Goal: Transaction & Acquisition: Obtain resource

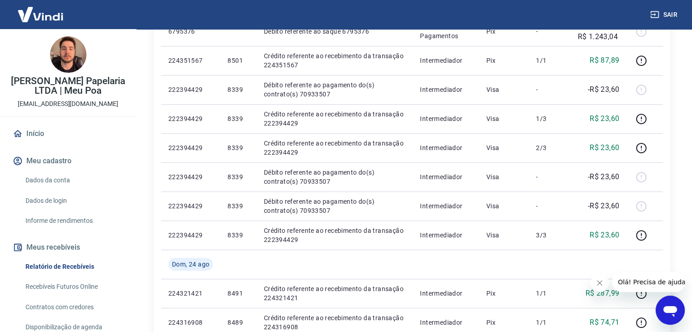
scroll to position [262, 0]
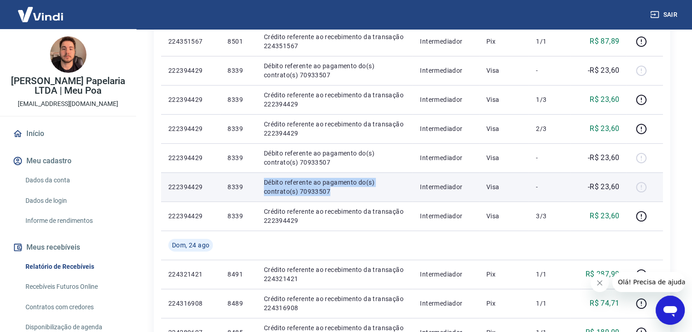
drag, startPoint x: 330, startPoint y: 193, endPoint x: 262, endPoint y: 182, distance: 68.6
click at [262, 182] on td "Débito referente ao pagamento do(s) contrato(s) 70933507" at bounding box center [335, 186] width 156 height 29
copy p "Débito referente ao pagamento do(s) contrato(s) 70933507"
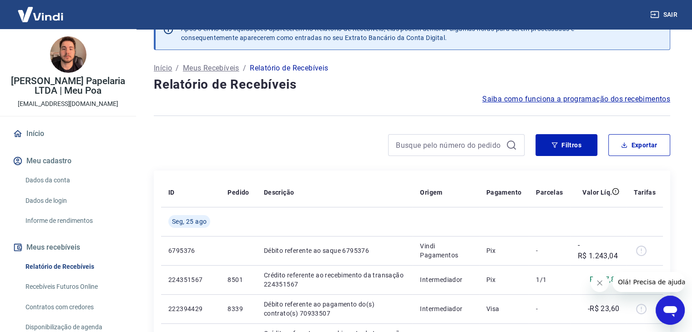
scroll to position [20, 0]
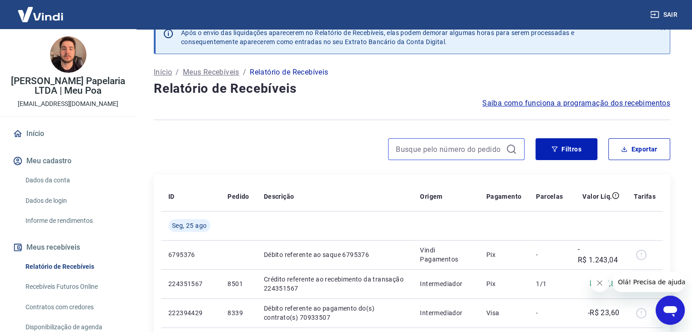
click at [419, 146] on input at bounding box center [449, 149] width 106 height 14
paste input "Débito referente ao pagamento do(s) contrato(s) 70933507"
type input "Débito referente ao pagamento do(s) contrato(s) 70933507"
click at [512, 150] on icon at bounding box center [511, 149] width 11 height 11
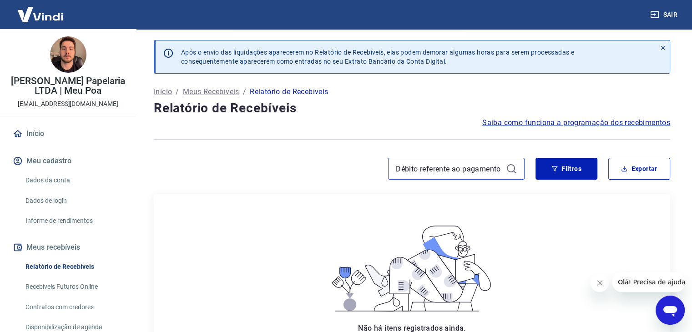
click at [461, 171] on input "Débito referente ao pagamento do(s) contrato(s) 70933507" at bounding box center [449, 169] width 106 height 14
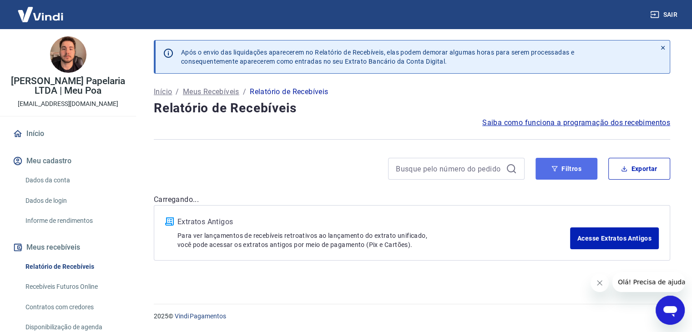
click at [565, 163] on button "Filtros" at bounding box center [566, 169] width 62 height 22
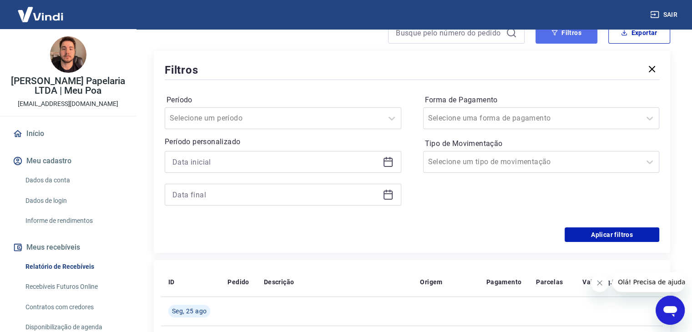
scroll to position [141, 0]
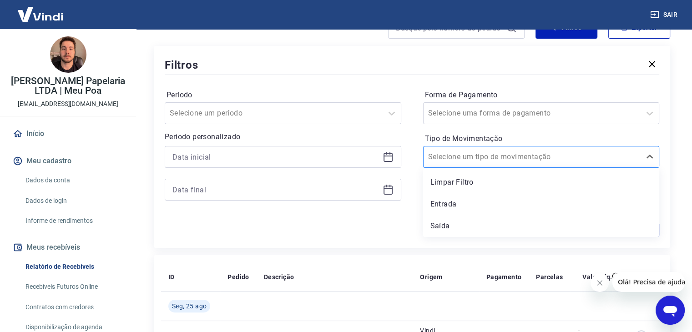
click at [557, 163] on div "Selecione um tipo de movimentação" at bounding box center [531, 157] width 217 height 16
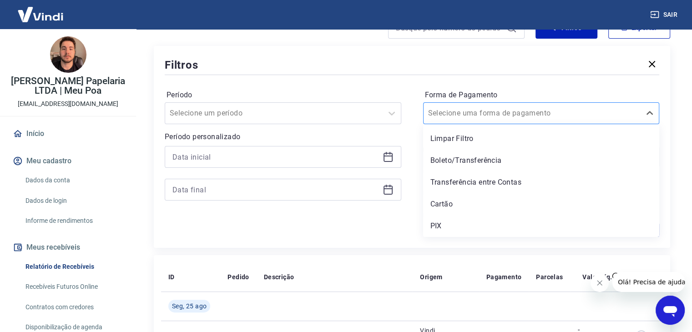
click at [556, 114] on div at bounding box center [532, 113] width 208 height 13
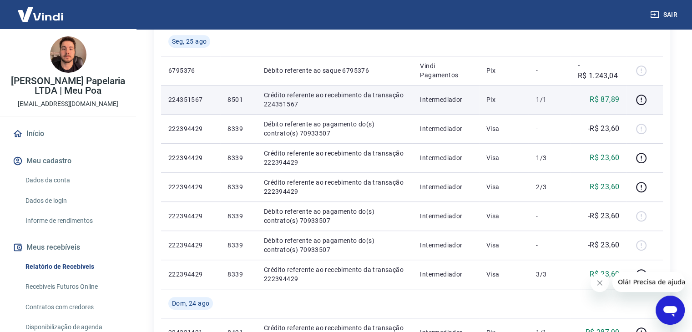
scroll to position [406, 0]
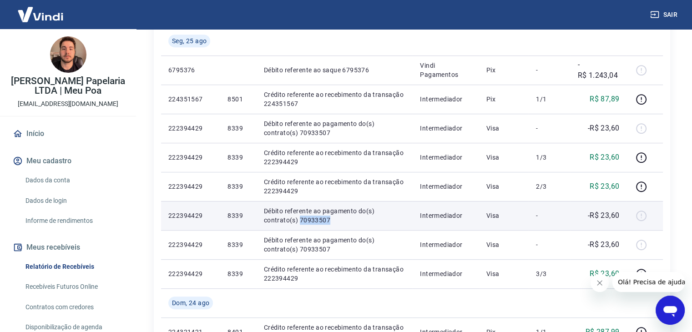
drag, startPoint x: 331, startPoint y: 221, endPoint x: 299, endPoint y: 222, distance: 31.9
click at [299, 222] on p "Débito referente ao pagamento do(s) contrato(s) 70933507" at bounding box center [335, 215] width 142 height 18
copy p "70933507"
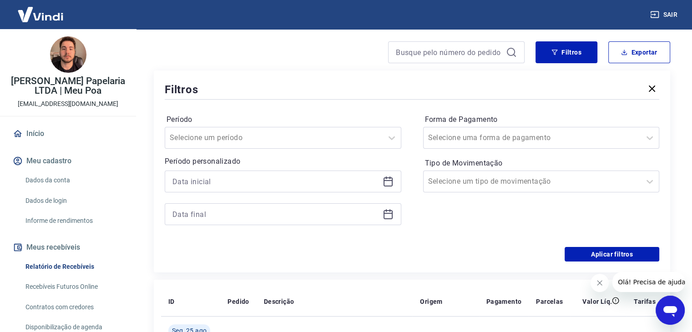
scroll to position [0, 0]
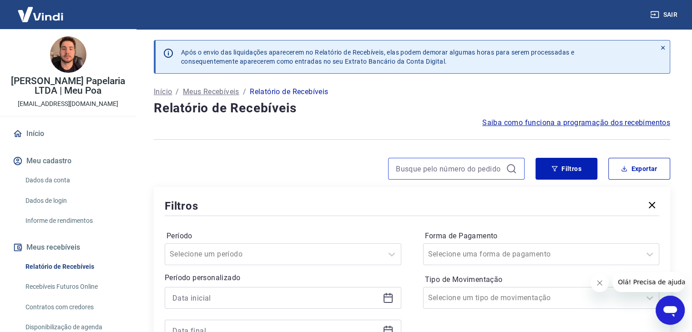
click at [458, 166] on input at bounding box center [449, 169] width 106 height 14
paste input "70933507"
click at [512, 171] on icon at bounding box center [511, 168] width 8 height 8
click at [512, 168] on icon at bounding box center [511, 168] width 11 height 11
click at [653, 206] on icon "button" at bounding box center [651, 205] width 11 height 11
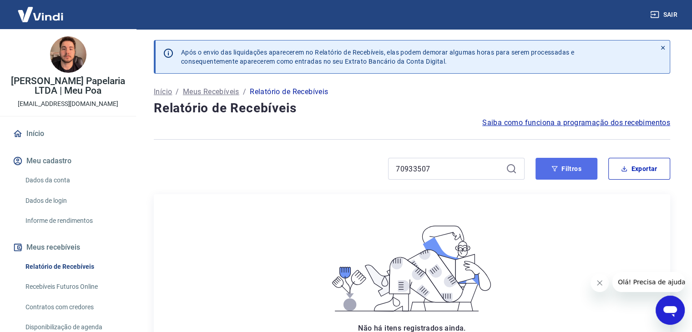
click at [577, 168] on button "Filtros" at bounding box center [566, 169] width 62 height 22
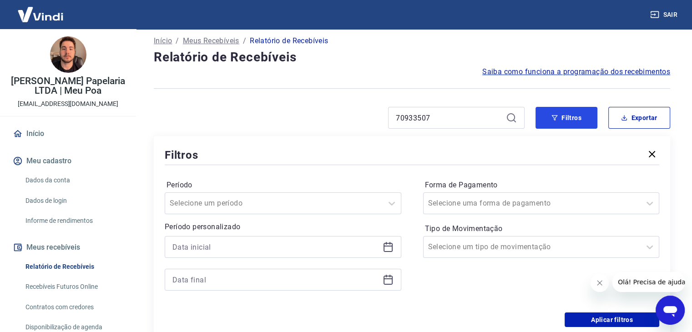
scroll to position [31, 0]
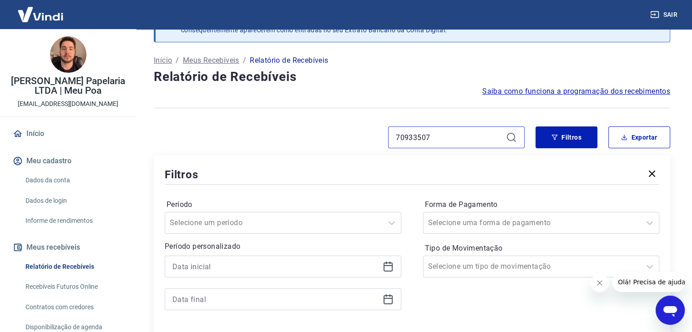
click at [441, 141] on input "70933507" at bounding box center [449, 138] width 106 height 14
click at [535, 269] on div "Selecione um tipo de movimentação" at bounding box center [541, 267] width 237 height 22
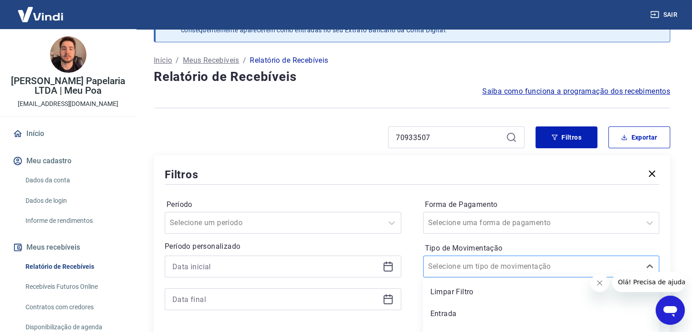
scroll to position [46, 0]
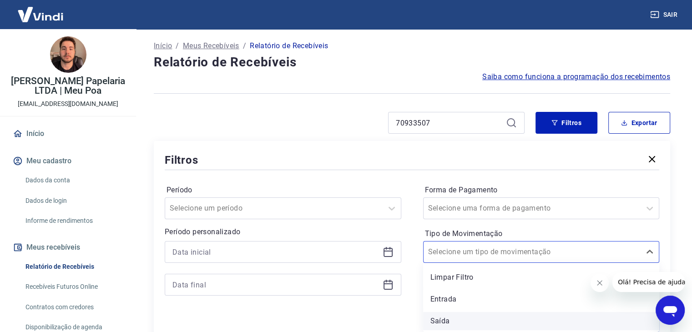
click at [490, 317] on div "Saída" at bounding box center [541, 321] width 237 height 18
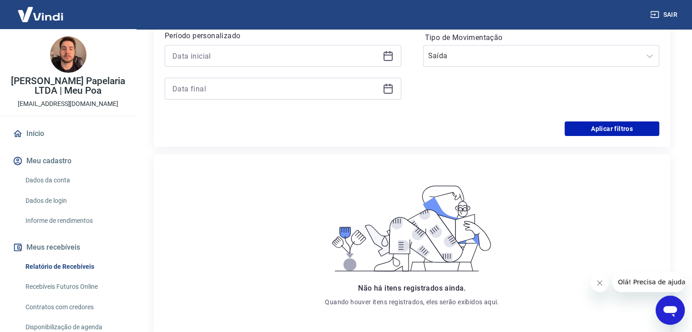
scroll to position [265, 0]
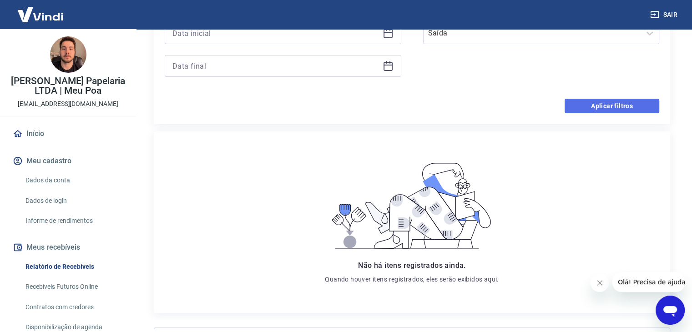
click at [628, 104] on button "Aplicar filtros" at bounding box center [611, 106] width 95 height 15
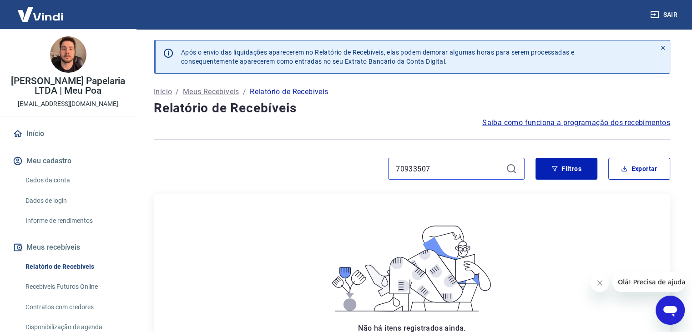
click at [442, 163] on input "70933507" at bounding box center [449, 169] width 106 height 14
type input "="
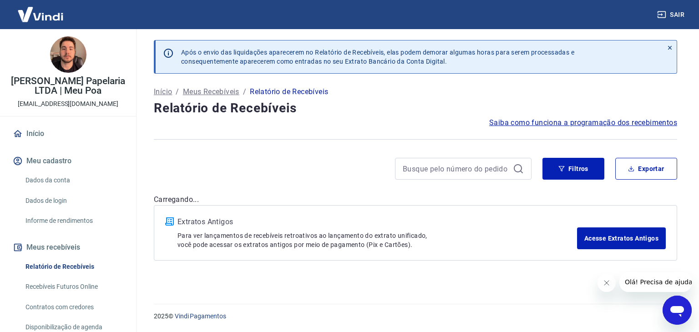
click at [511, 173] on div at bounding box center [463, 169] width 136 height 22
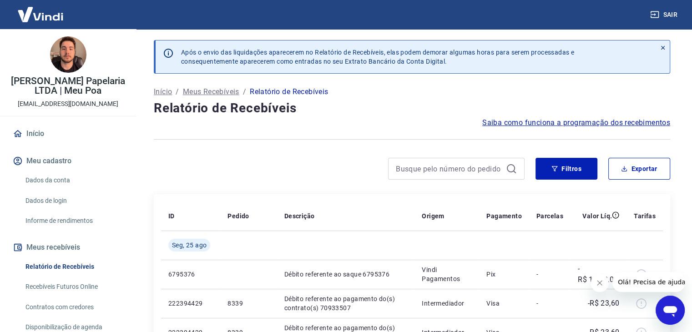
click at [569, 182] on div "Filtros Exportar" at bounding box center [412, 172] width 516 height 29
click at [578, 149] on div at bounding box center [412, 139] width 516 height 22
click at [571, 161] on button "Filtros" at bounding box center [566, 169] width 62 height 22
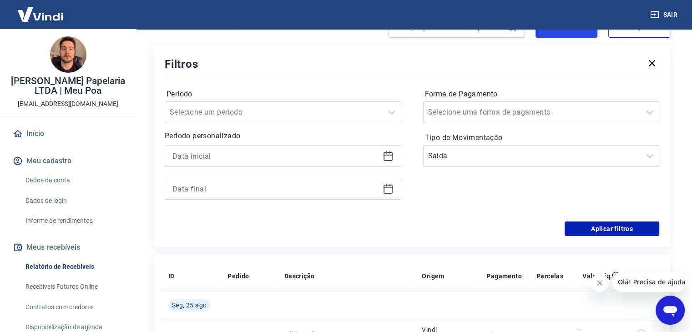
scroll to position [142, 0]
click at [300, 158] on input at bounding box center [275, 156] width 206 height 14
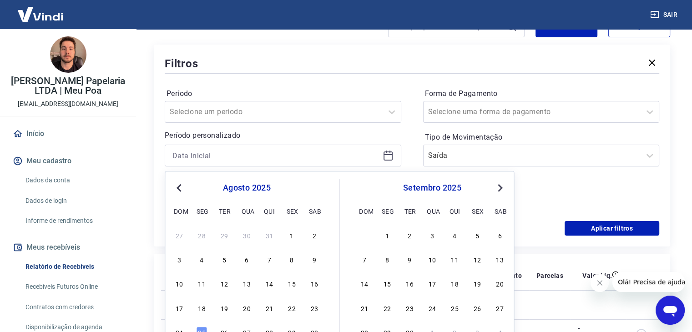
click at [180, 188] on span "Previous Month" at bounding box center [180, 187] width 0 height 10
click at [269, 233] on div "1" at bounding box center [269, 235] width 11 height 11
type input "[DATE]"
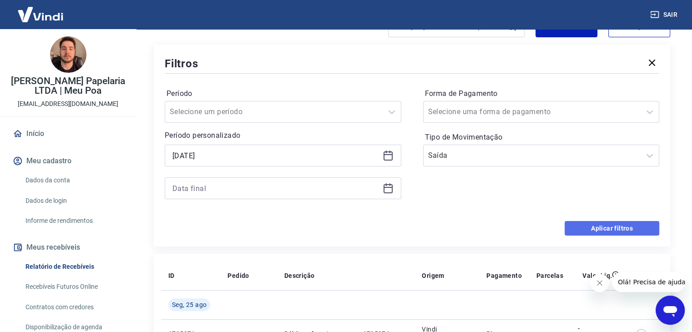
click at [577, 224] on button "Aplicar filtros" at bounding box center [611, 228] width 95 height 15
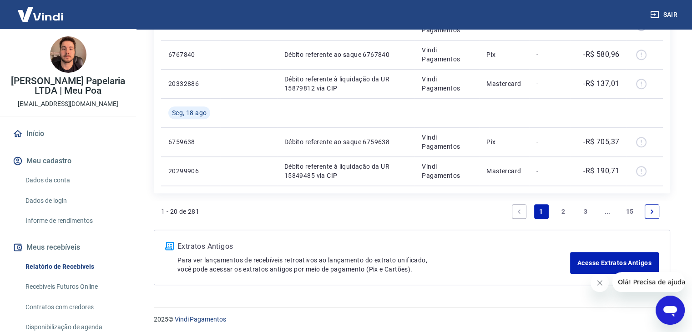
scroll to position [833, 0]
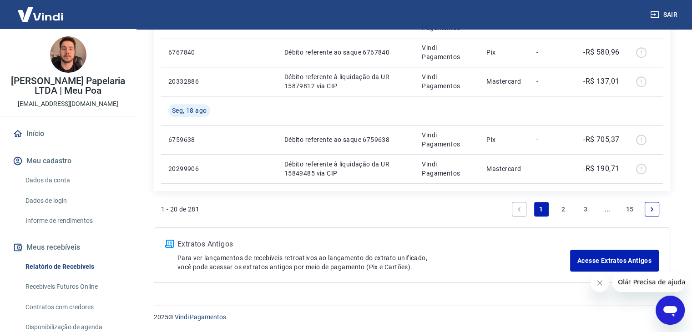
click at [584, 207] on link "3" at bounding box center [585, 209] width 15 height 15
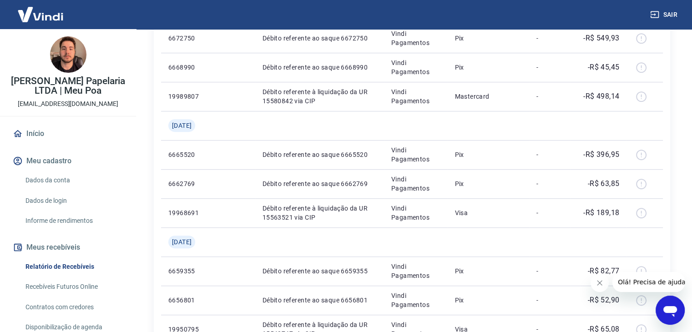
scroll to position [474, 0]
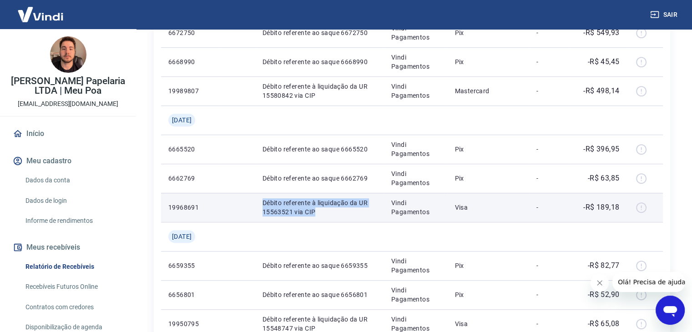
drag, startPoint x: 318, startPoint y: 213, endPoint x: 244, endPoint y: 199, distance: 74.9
click at [244, 199] on tr "19968691 Débito referente à liquidação da UR 15563521 via CIP Vindi Pagamentos …" at bounding box center [412, 207] width 502 height 29
copy tr "Débito referente à liquidação da UR 15563521 via CIP"
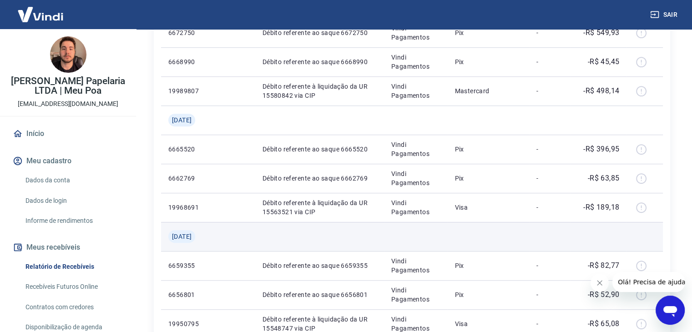
click at [469, 234] on td at bounding box center [487, 236] width 81 height 29
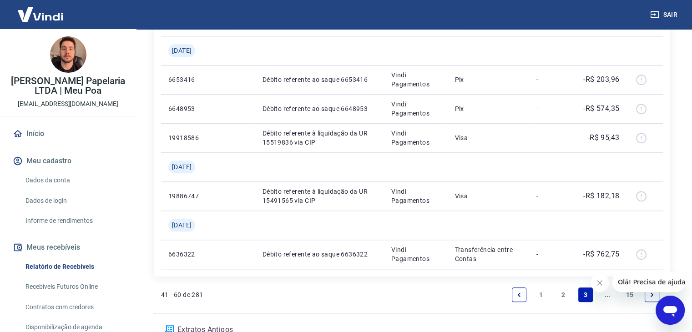
scroll to position [800, 0]
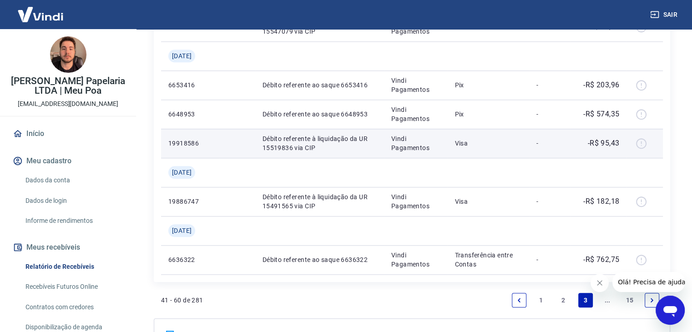
click at [267, 148] on p "Débito referente à liquidação da UR 15519836 via CIP" at bounding box center [319, 143] width 114 height 18
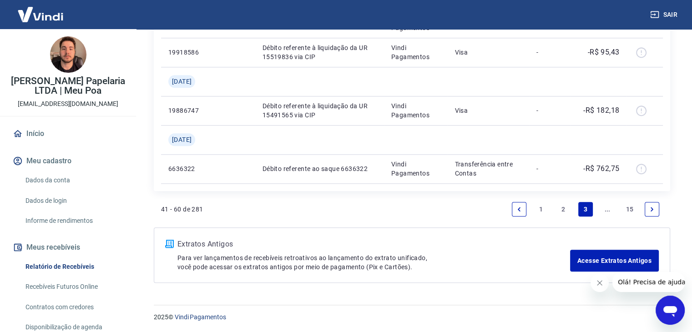
click at [604, 209] on link "..." at bounding box center [607, 209] width 15 height 15
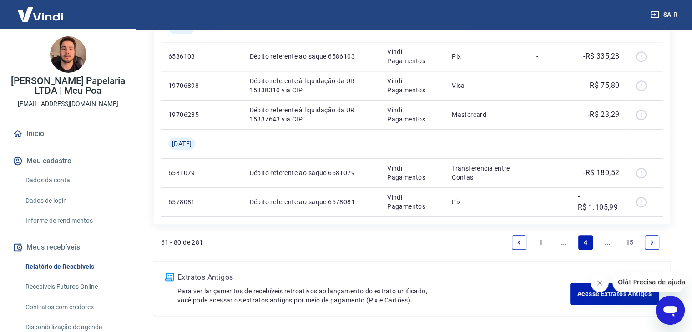
scroll to position [854, 0]
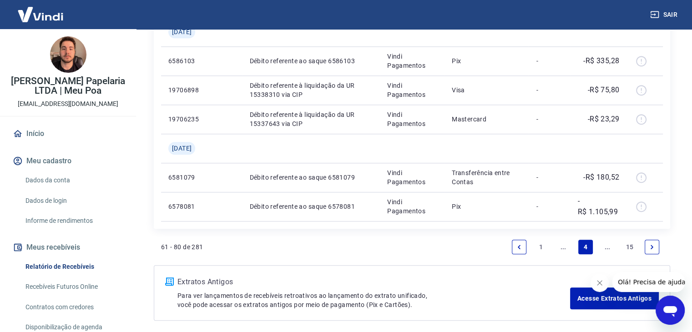
click at [649, 246] on icon "Next page" at bounding box center [652, 247] width 6 height 6
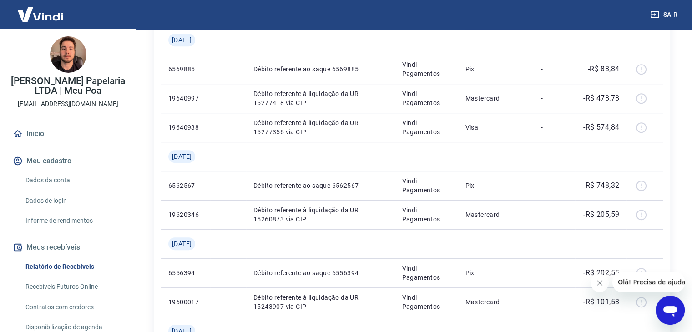
scroll to position [409, 0]
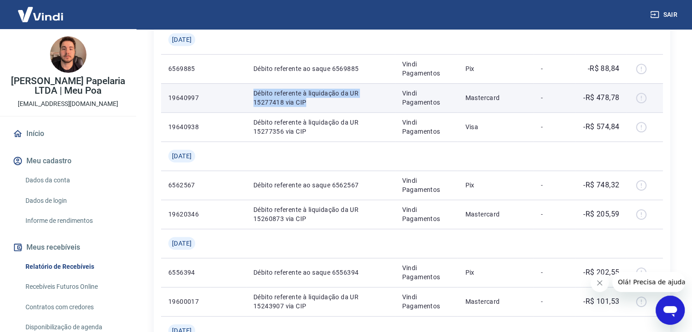
drag, startPoint x: 253, startPoint y: 92, endPoint x: 320, endPoint y: 103, distance: 68.2
click at [320, 103] on td "Débito referente à liquidação da UR 15277418 via CIP" at bounding box center [320, 97] width 149 height 29
copy p "Débito referente à liquidação da UR 15277418 via CIP"
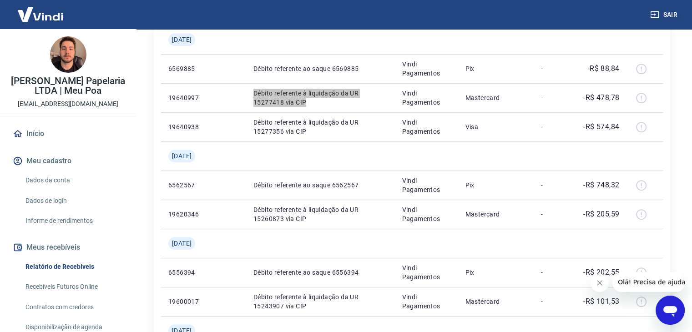
click at [675, 311] on icon "Open messaging window" at bounding box center [670, 311] width 14 height 11
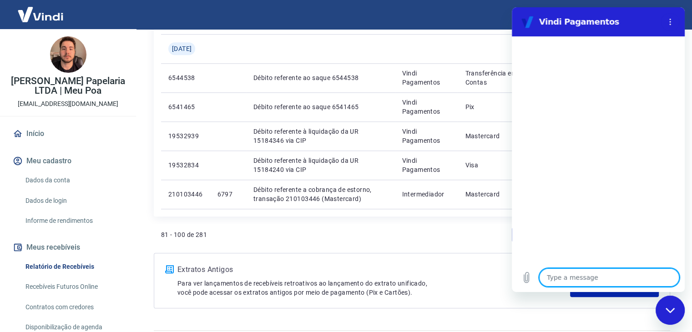
scroll to position [775, 0]
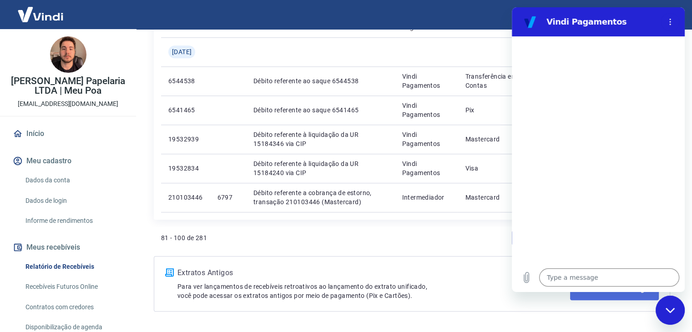
click at [580, 295] on link "Acesse Extratos Antigos" at bounding box center [614, 289] width 89 height 22
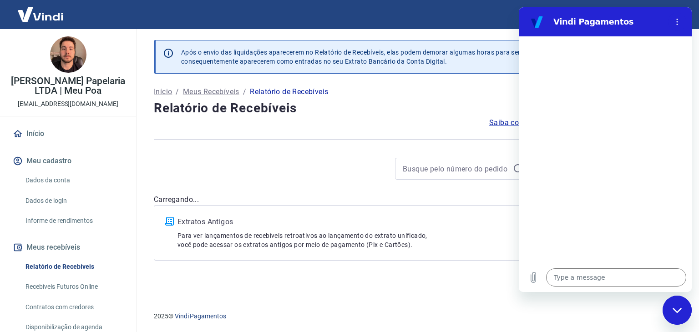
click at [597, 300] on main "Após o envio das liquidações aparecerem no Relatório de Recebíveis, elas podem …" at bounding box center [415, 180] width 567 height 303
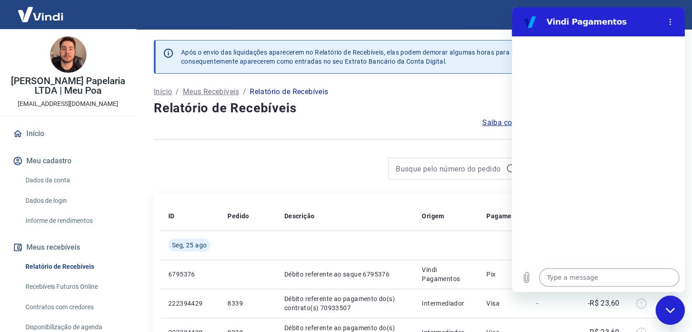
click at [606, 282] on textarea at bounding box center [609, 277] width 140 height 18
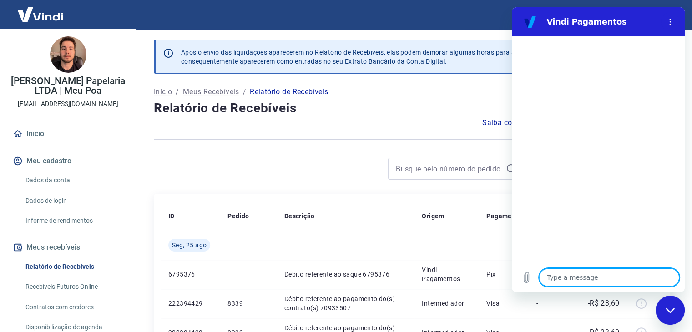
type textarea "ó"
type textarea "x"
type textarea "ól"
type textarea "x"
type textarea "óla"
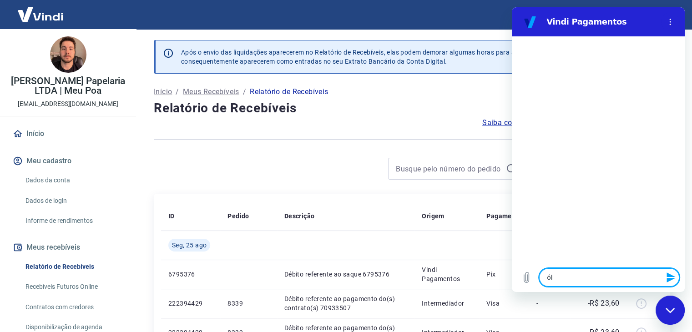
type textarea "x"
click at [606, 282] on textarea at bounding box center [609, 277] width 140 height 18
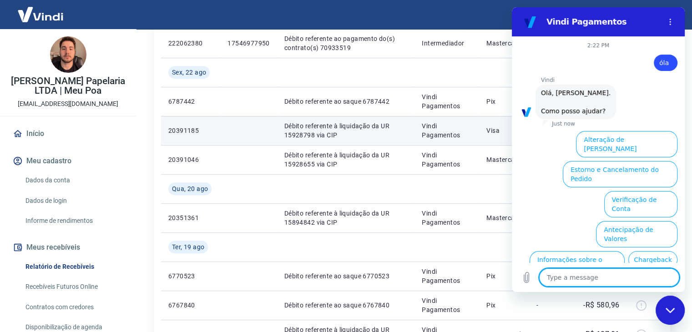
scroll to position [62, 0]
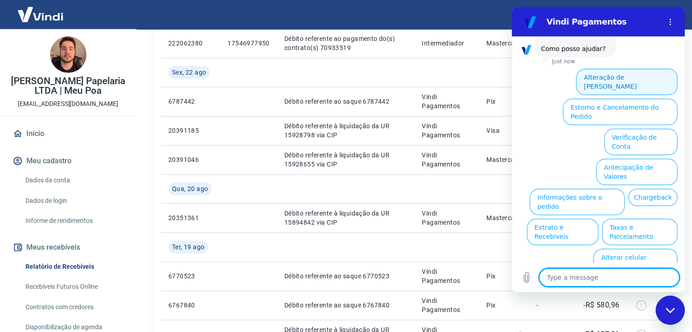
click at [635, 87] on button "Alteração de [PERSON_NAME]" at bounding box center [626, 82] width 101 height 26
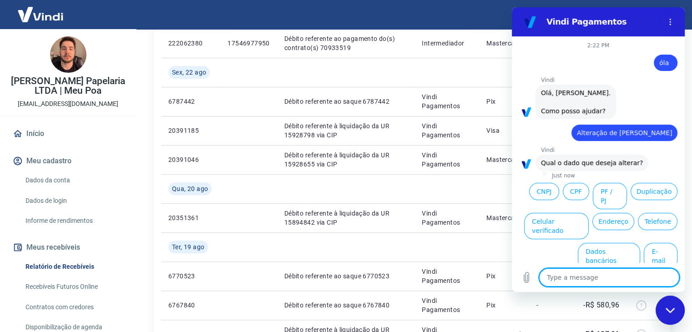
scroll to position [11, 0]
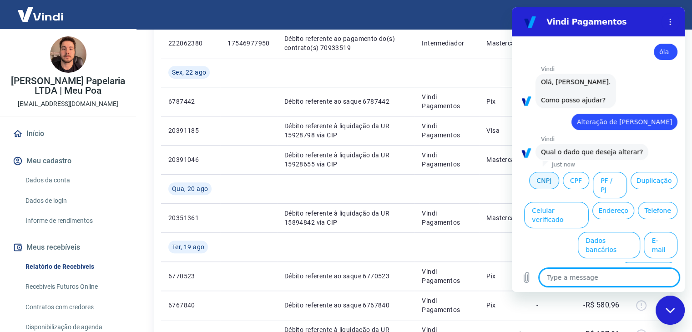
click at [541, 189] on button "CNPJ" at bounding box center [544, 180] width 30 height 17
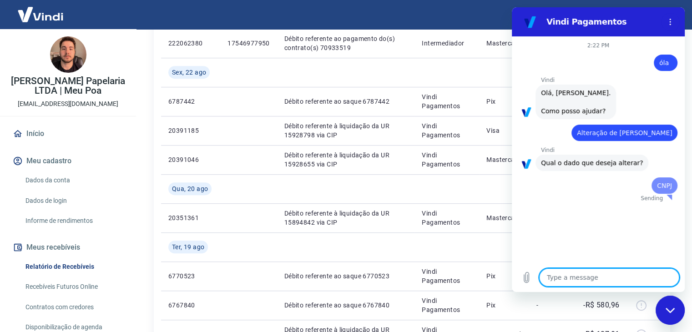
scroll to position [0, 0]
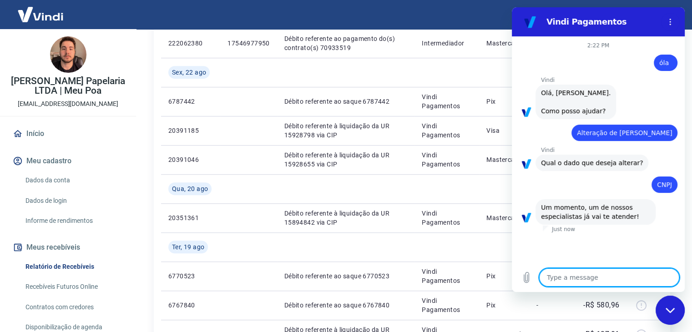
click at [612, 279] on textarea at bounding box center [609, 277] width 140 height 18
type textarea "x"
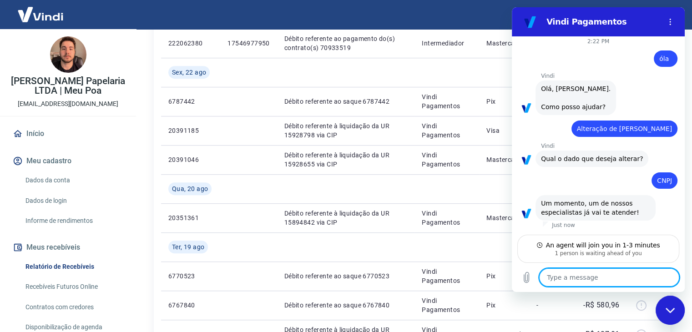
paste textarea "Débito referente à liquidação da UR 15277418 via CIP"
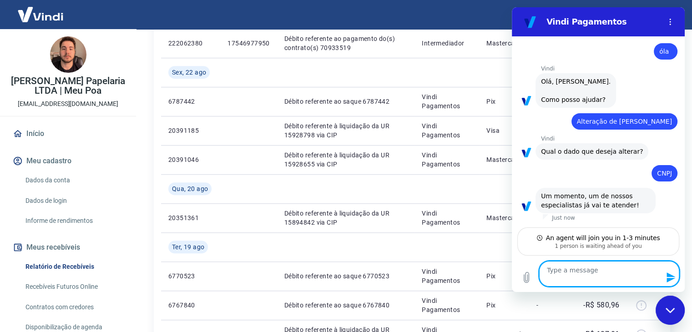
type textarea "Débito referente à liquidação da UR 15277418 via CIP"
type textarea "x"
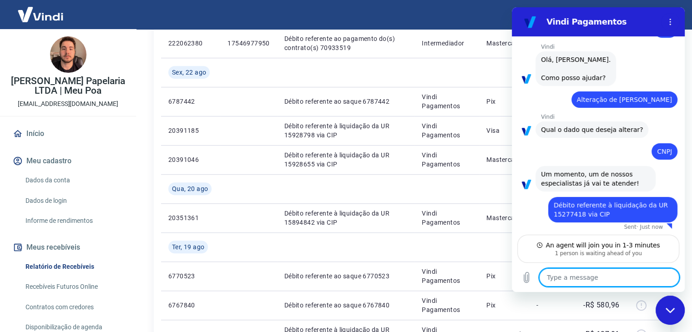
scroll to position [44, 0]
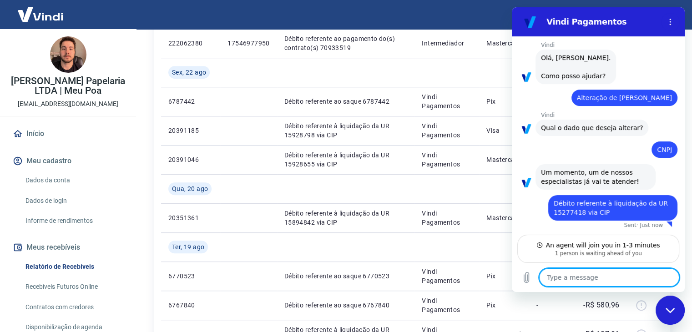
type textarea "x"
type textarea "G"
type textarea "x"
type textarea "Go"
type textarea "x"
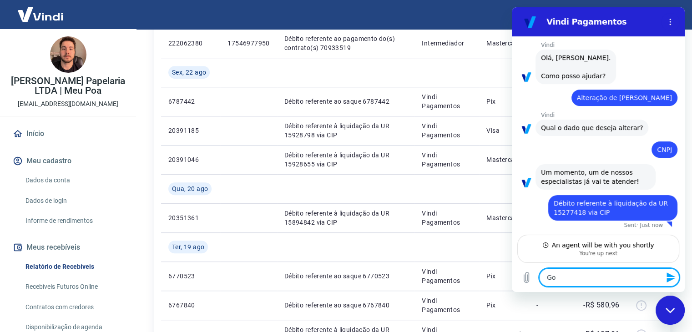
type textarea "Gos"
type textarea "x"
type textarea "Gost"
type textarea "x"
type textarea "Gosta"
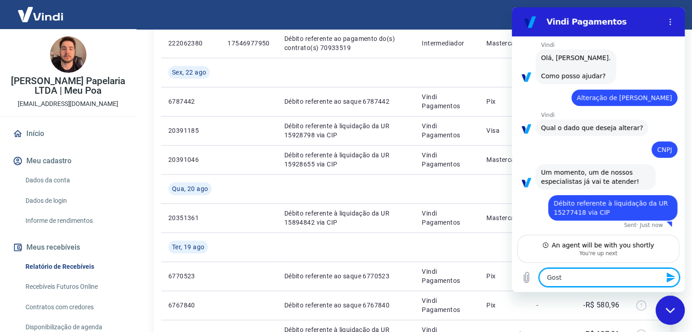
type textarea "x"
type textarea "Gostar"
type textarea "x"
type textarea "Gostari"
type textarea "x"
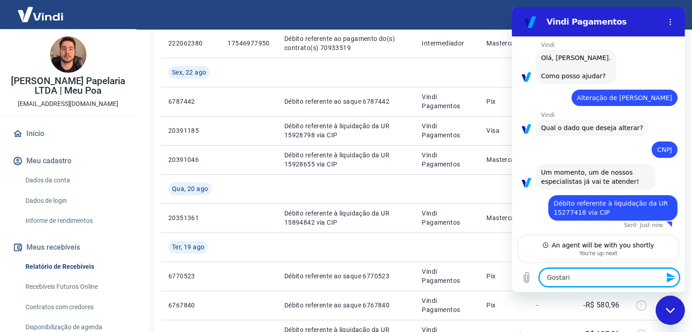
type textarea "Gostaria"
type textarea "x"
type textarea "Gostaria"
type textarea "x"
type textarea "Gostaria d"
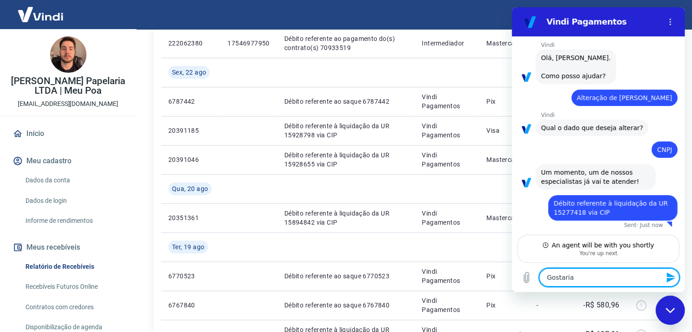
type textarea "x"
type textarea "Gostaria de"
type textarea "x"
type textarea "Gostaria de"
type textarea "x"
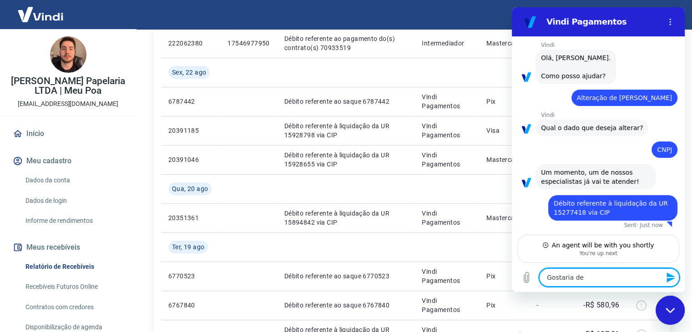
type textarea "Gostaria de s"
type textarea "x"
type textarea "Gostaria de sa"
type textarea "x"
type textarea "Gostaria de sab"
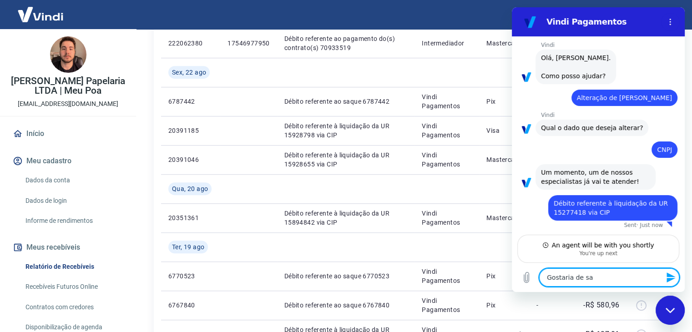
type textarea "x"
type textarea "Gostaria de sabe"
type textarea "x"
type textarea "Gostaria de saber"
type textarea "x"
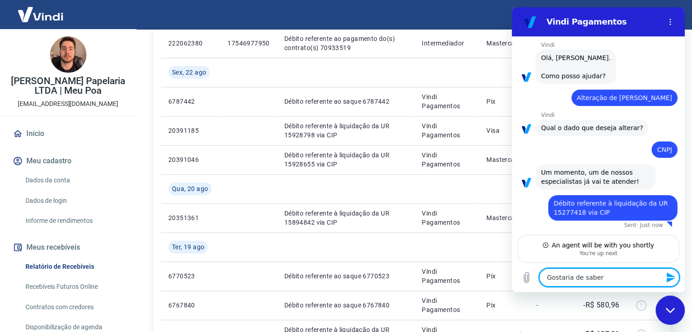
type textarea "Gostaria de saber:"
type textarea "x"
type textarea "Gostaria de saber:"
type textarea "x"
paste textarea "Débito referente à liquidação da UR 15277418 via CIP"
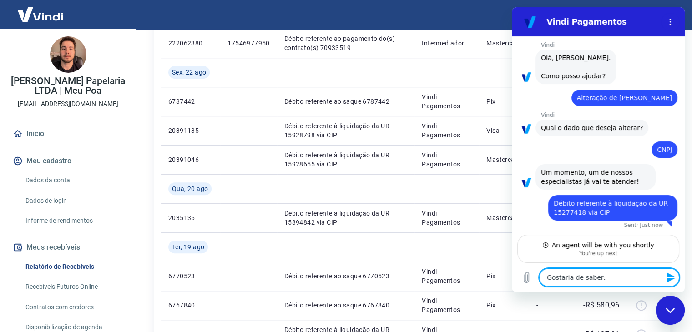
type textarea "Gostaria de saber: Débito referente à liquidação da UR 15277418 via CIP"
type textarea "x"
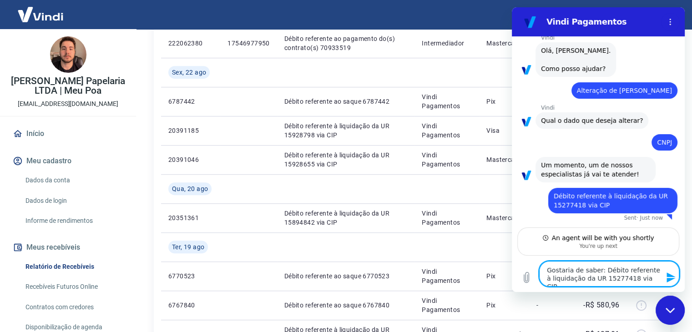
click at [603, 270] on textarea "Gostaria de saber: Débito referente à liquidação da UR 15277418 via CIP" at bounding box center [609, 273] width 140 height 25
type textarea "Gostaria de saber: ébito referente à liquidação da UR 15277418 via CIP"
type textarea "x"
type textarea "Gostaria de saber: débito referente à liquidação da UR 15277418 via CIP"
type textarea "x"
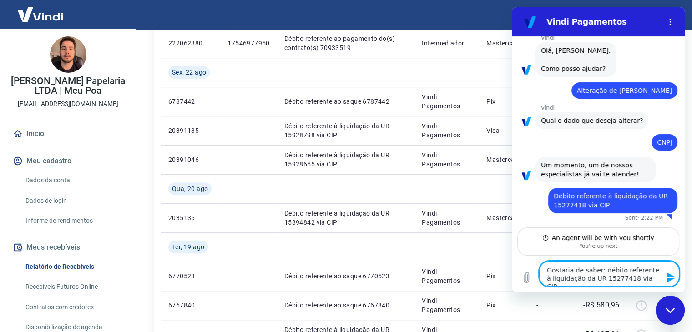
type textarea "Gostaria de saber:débito referente à liquidação da UR 15277418 via CIP"
type textarea "x"
type textarea "Gostaria de saberdébito referente à liquidação da UR 15277418 via CIP"
type textarea "x"
type textarea "Gostaria de saber débito referente à liquidação da UR 15277418 via CIP"
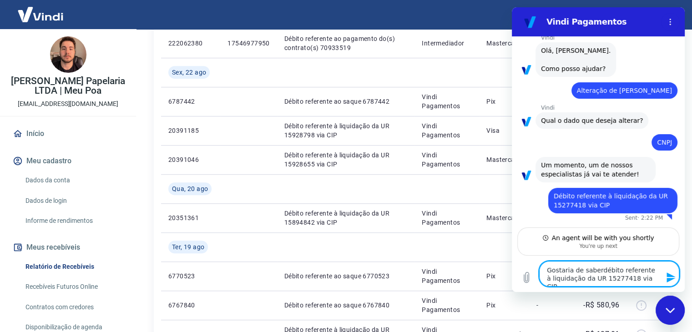
type textarea "x"
type textarea "Gostaria de saber odébito referente à liquidação da UR 15277418 via CIP"
type textarea "x"
type textarea "Gostaria de saber o débito referente à liquidação da UR 15277418 via CIP"
type textarea "x"
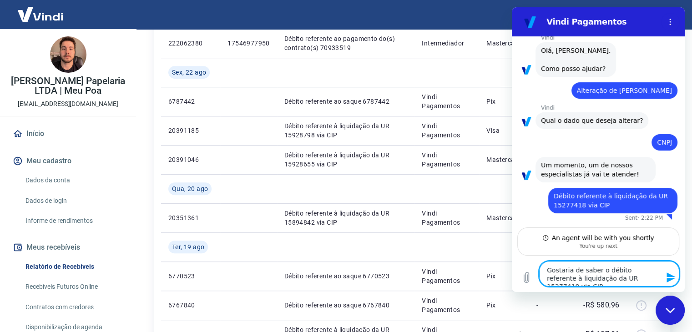
type textarea "Gostaria de saber o qdébito referente à liquidação da UR 15277418 via CIP"
type textarea "x"
type textarea "Gostaria de saber o qudébito referente à liquidação da UR 15277418 via CIP"
type textarea "x"
type textarea "Gostaria de saber o quedébito referente à liquidação da UR 15277418 via CIP"
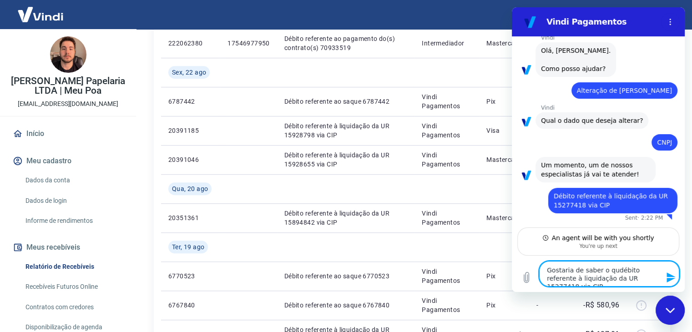
type textarea "x"
type textarea "Gostaria de saber o que débito referente à liquidação da UR 15277418 via CIP"
type textarea "x"
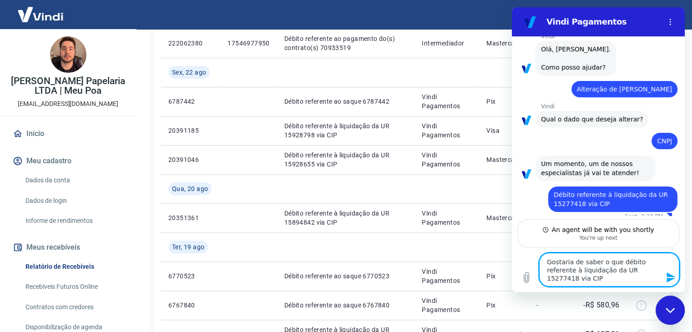
type textarea "Gostaria de saber o que édébito referente à liquidação da UR 15277418 via CIP"
type textarea "x"
type textarea "Gostaria de saber o que é débito referente à liquidação da UR 15277418 via CIP"
type textarea "x"
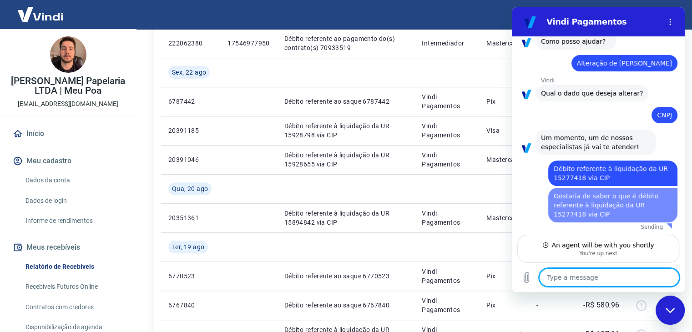
type textarea "x"
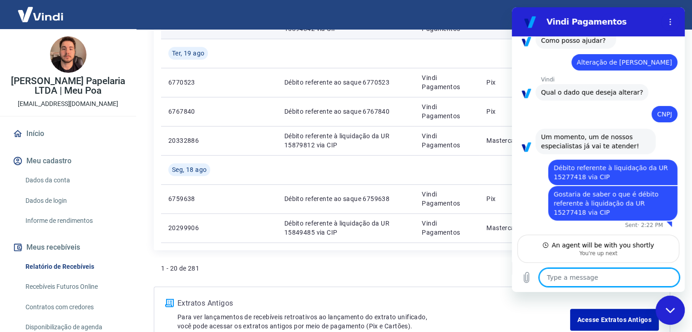
scroll to position [780, 0]
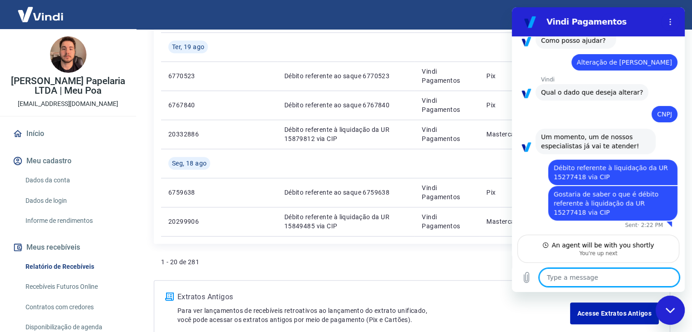
type textarea "s"
type textarea "x"
type textarea "se"
type textarea "x"
type textarea "se"
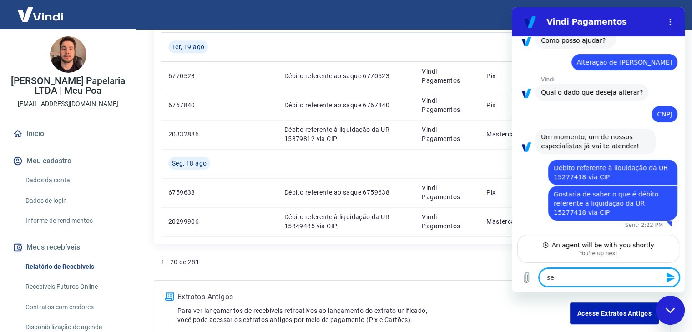
type textarea "x"
type textarea "se t"
type textarea "x"
type textarea "se te"
type textarea "x"
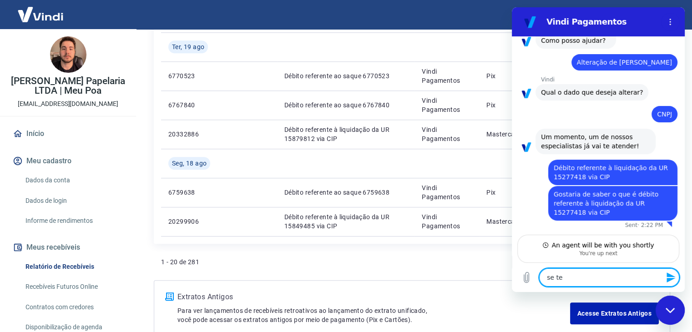
type textarea "se tem"
type textarea "x"
type textarea "se tem"
type textarea "x"
type textarea "se tem a"
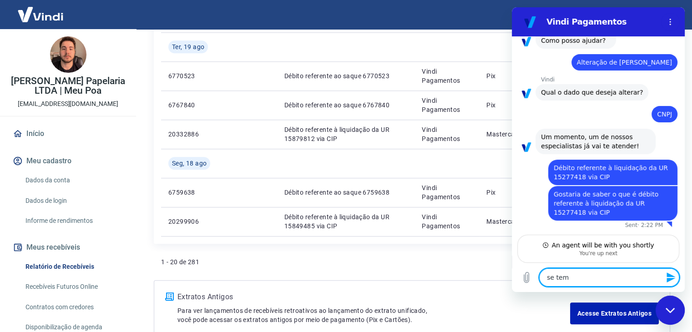
type textarea "x"
type textarea "se tem a"
type textarea "x"
type textarea "se tem a v"
type textarea "x"
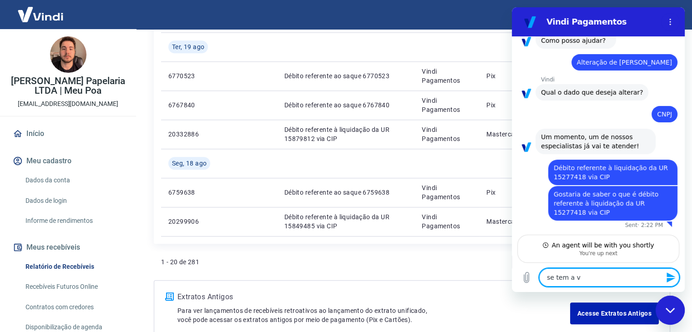
type textarea "se tem a ve"
type textarea "x"
type textarea "se tem a ver"
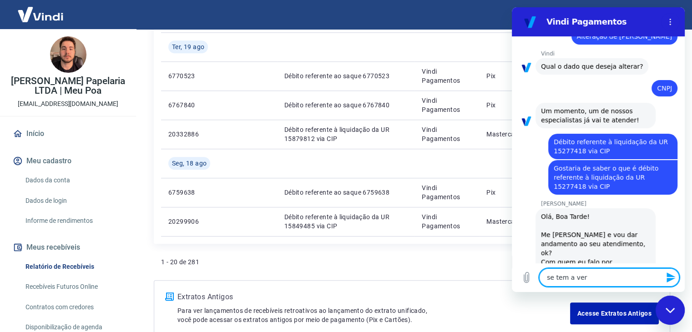
type textarea "x"
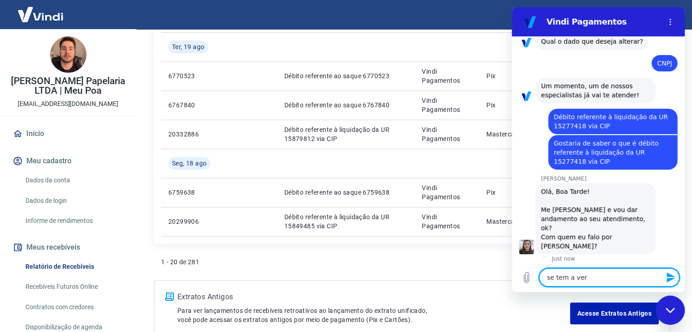
scroll to position [123, 0]
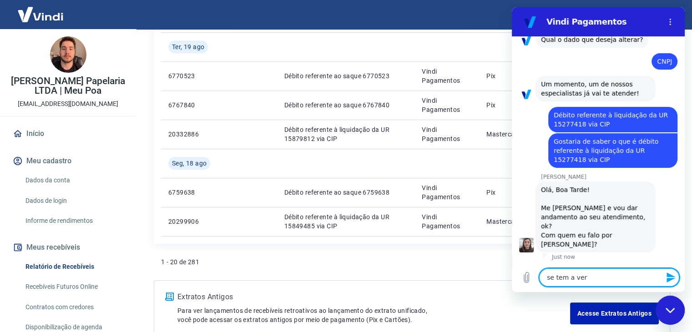
type textarea "se tem a ve"
type textarea "x"
type textarea "se tem a v"
type textarea "x"
type textarea "se tem a"
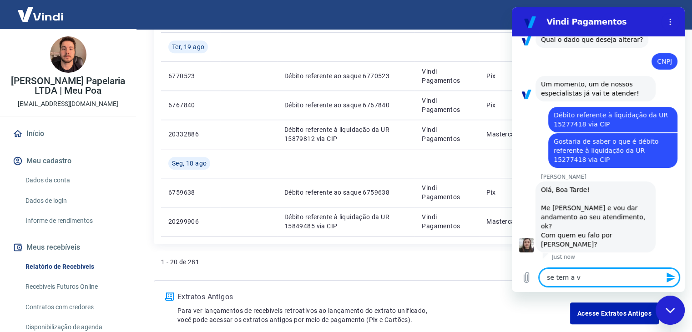
type textarea "x"
type textarea "se tem a"
type textarea "x"
type textarea "se tem"
type textarea "x"
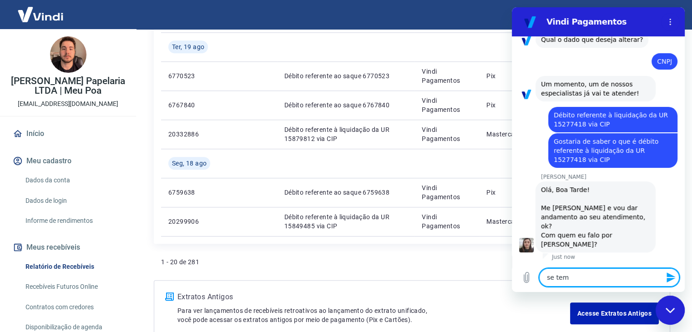
type textarea "se tem"
type textarea "x"
type textarea "se te"
type textarea "x"
type textarea "se t"
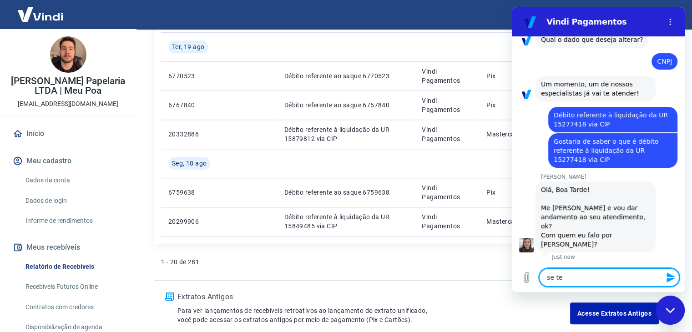
type textarea "x"
type textarea "se"
type textarea "x"
type textarea "se"
type textarea "x"
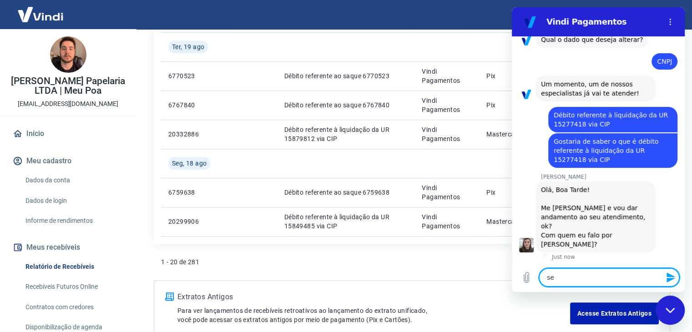
type textarea "s"
type textarea "x"
type textarea "O"
type textarea "x"
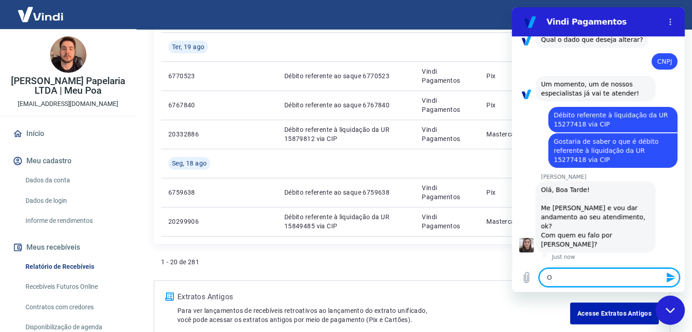
type textarea "Oi"
type textarea "x"
type textarea "Oi"
type textarea "x"
type textarea "Oi S"
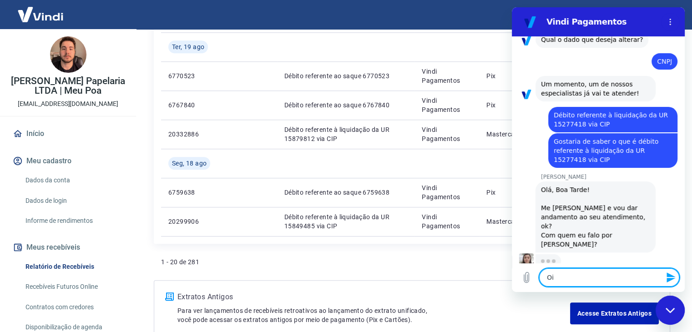
type textarea "x"
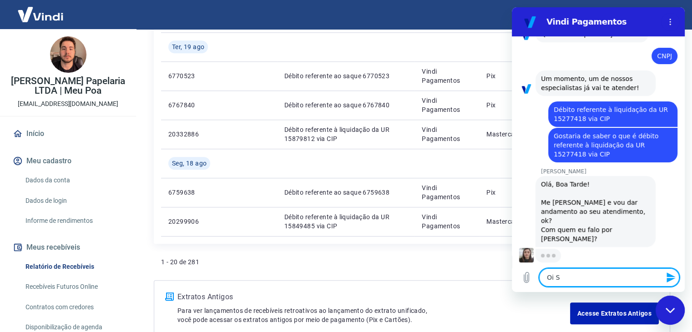
type textarea "Oi Si"
type textarea "x"
type textarea "Oi Sil"
type textarea "x"
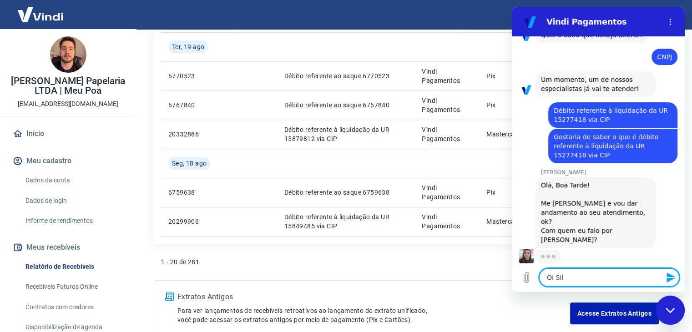
type textarea "Oi Silv"
type textarea "x"
type textarea "[PERSON_NAME]"
type textarea "x"
type textarea "[PERSON_NAME]"
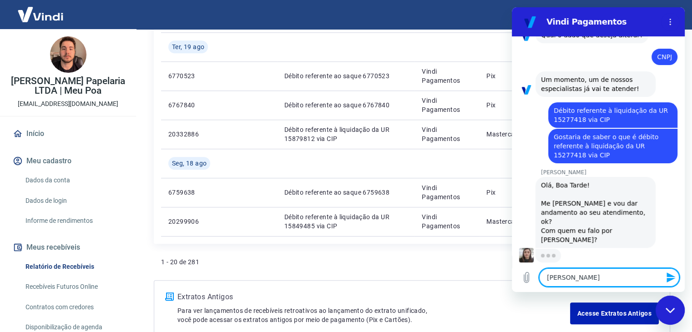
type textarea "x"
type textarea "[PERSON_NAME]"
type textarea "x"
type textarea "[PERSON_NAME]!"
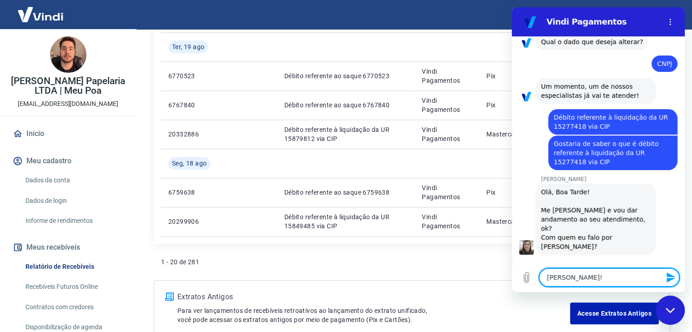
type textarea "x"
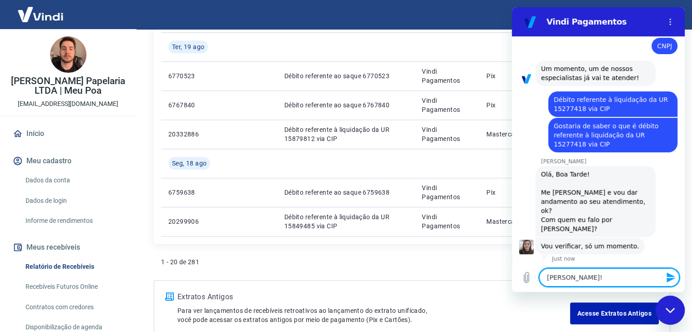
scroll to position [141, 0]
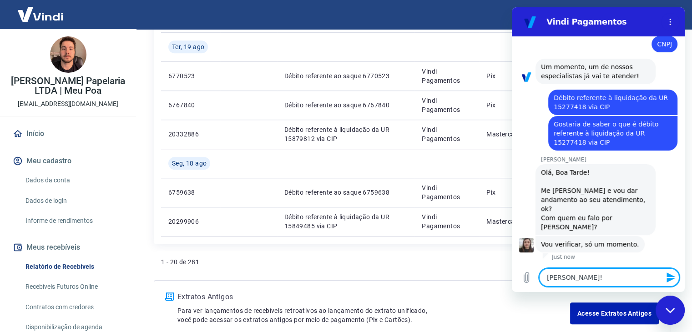
click at [587, 277] on textarea "[PERSON_NAME]!" at bounding box center [609, 277] width 140 height 18
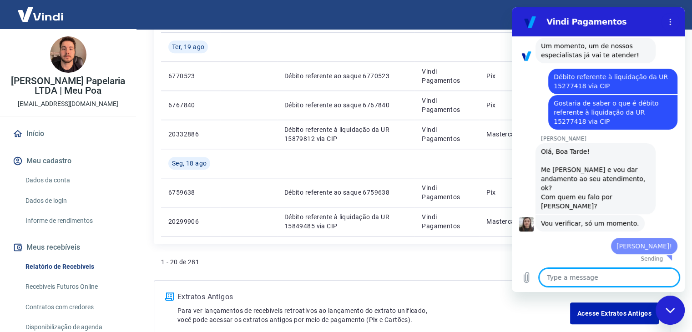
type textarea "x"
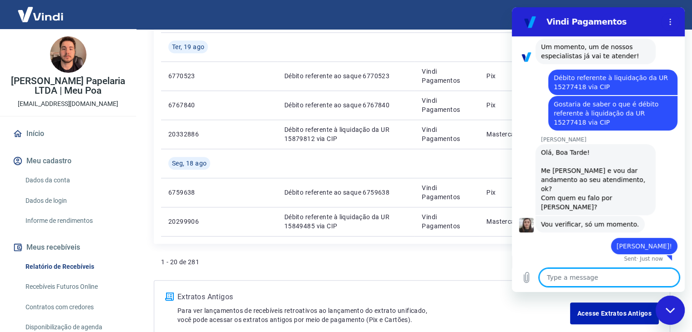
scroll to position [162, 0]
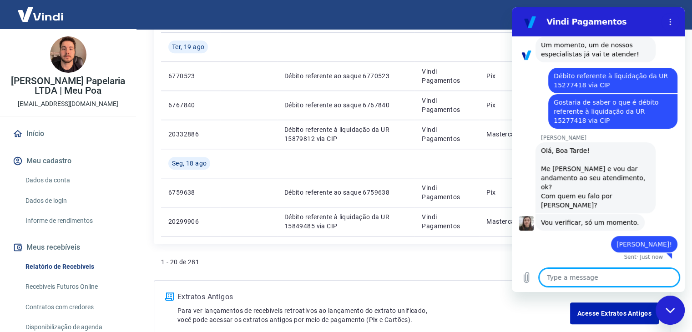
type textarea "O"
type textarea "x"
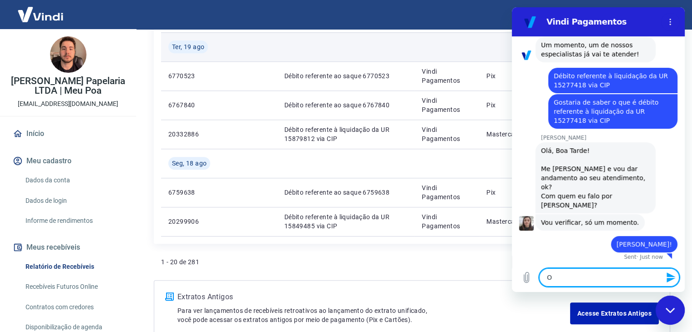
type textarea "O"
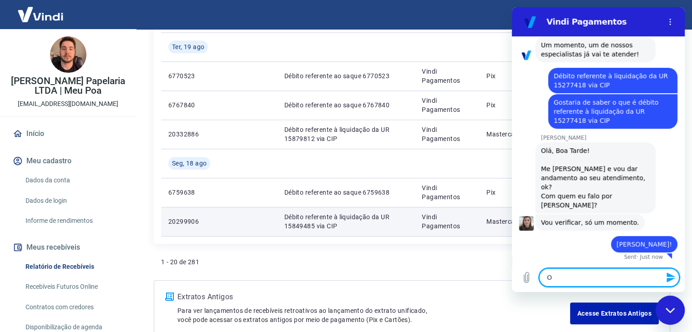
type textarea "x"
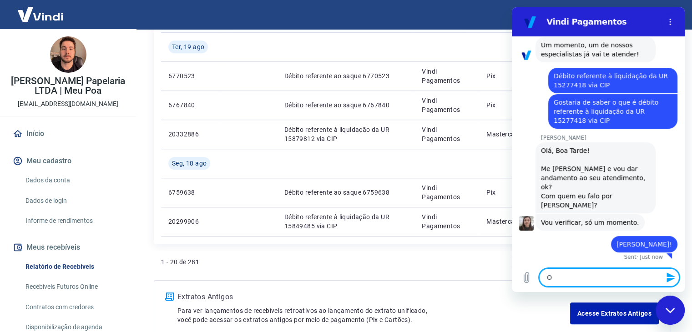
type textarea "Ob"
type textarea "x"
type textarea "Obr"
type textarea "x"
type textarea "Obri"
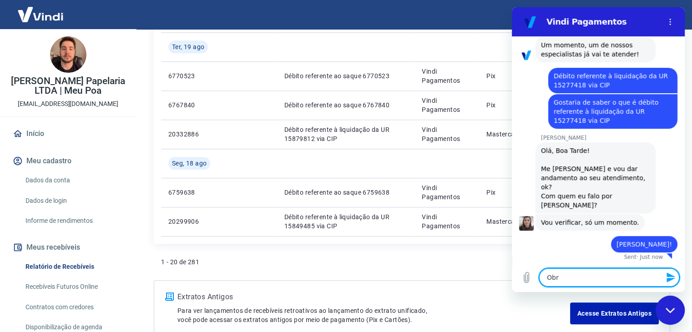
type textarea "x"
type textarea "Obria"
type textarea "x"
type textarea "Obriad"
type textarea "x"
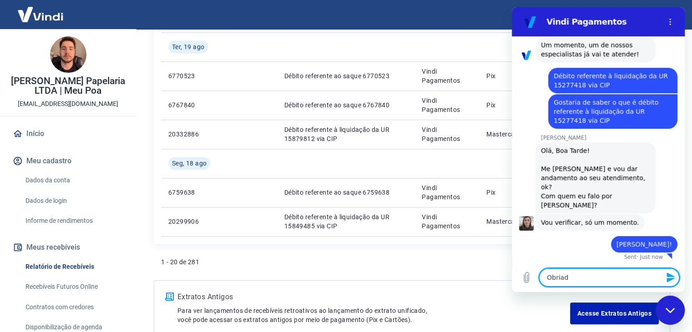
type textarea "Obriado"
type textarea "x"
type textarea "Obriad"
type textarea "x"
type textarea "Obria"
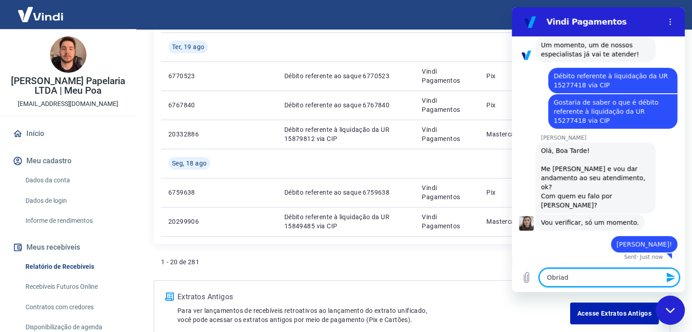
type textarea "x"
type textarea "Obri"
type textarea "x"
type textarea "Obrig"
type textarea "x"
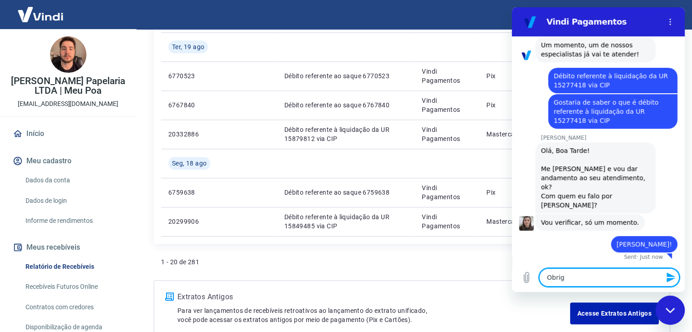
type textarea "Obriga"
type textarea "x"
type textarea "Obrigad"
type textarea "x"
type textarea "Obrigado"
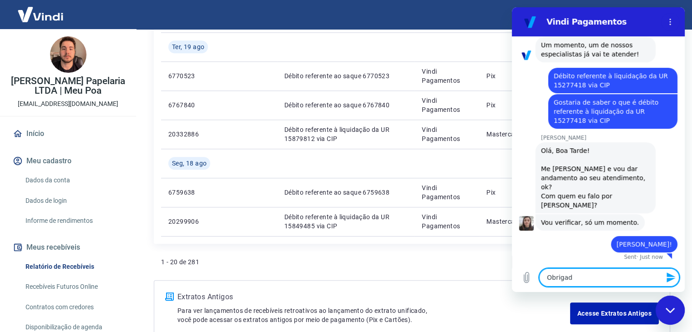
type textarea "x"
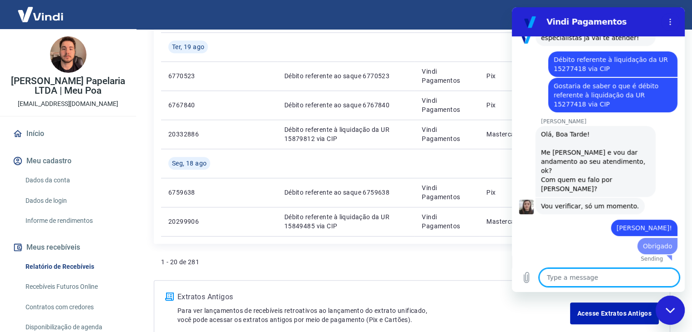
type textarea "x"
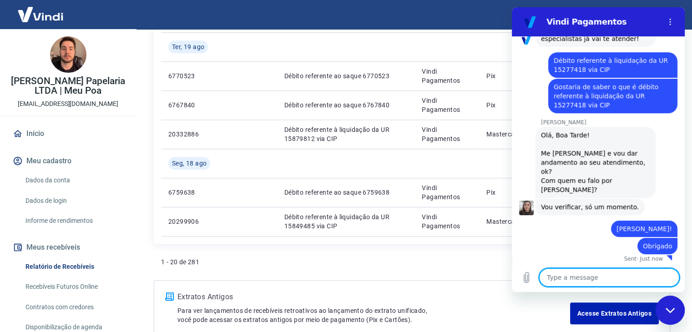
scroll to position [180, 0]
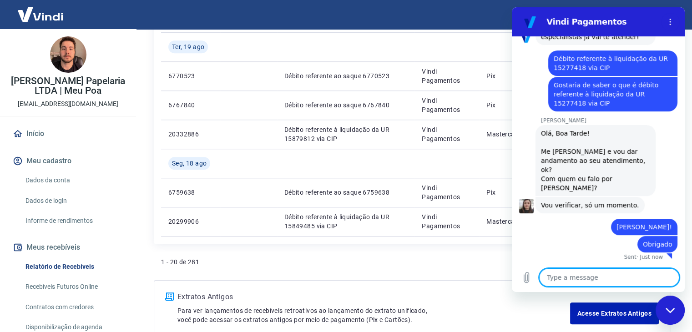
type textarea "Q"
type textarea "x"
type textarea "Qu"
type textarea "x"
type textarea "Que"
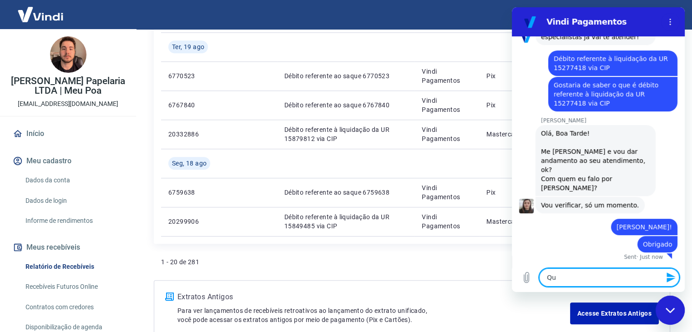
type textarea "x"
type textarea "Quer"
type textarea "x"
type textarea "Queri"
type textarea "x"
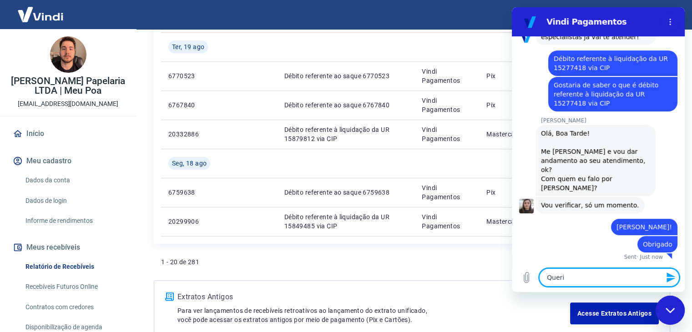
type textarea "Queria"
type textarea "x"
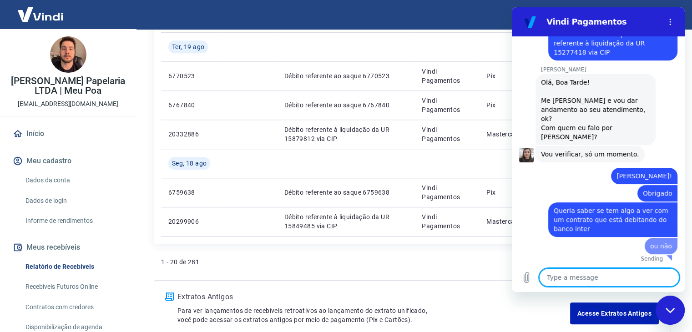
scroll to position [232, 0]
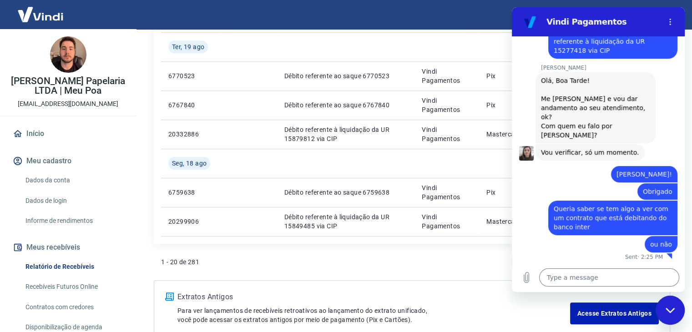
click at [674, 305] on div "Close messaging window" at bounding box center [669, 310] width 27 height 27
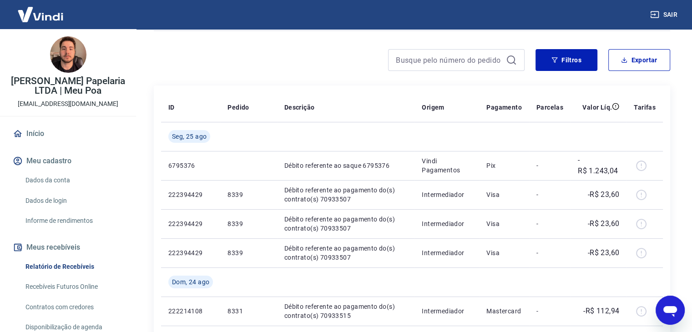
scroll to position [70, 0]
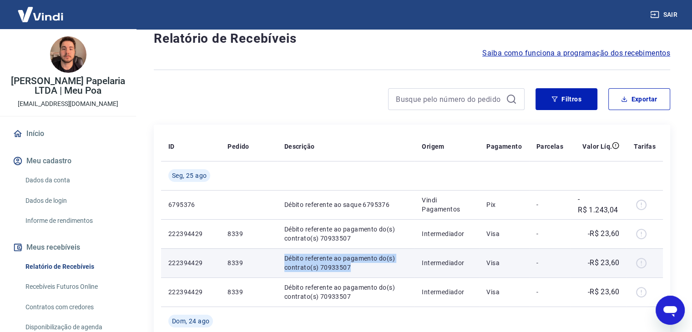
drag, startPoint x: 353, startPoint y: 268, endPoint x: 282, endPoint y: 261, distance: 71.3
click at [282, 261] on td "Débito referente ao pagamento do(s) contrato(s) 70933507" at bounding box center [346, 262] width 138 height 29
copy p "Débito referente ao pagamento do(s) contrato(s) 70933507"
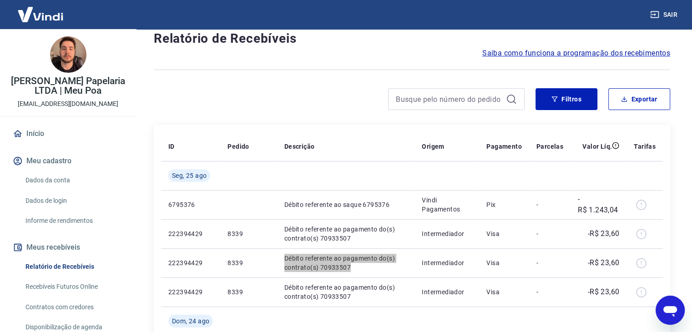
click at [669, 307] on icon "Open messaging window" at bounding box center [670, 311] width 14 height 11
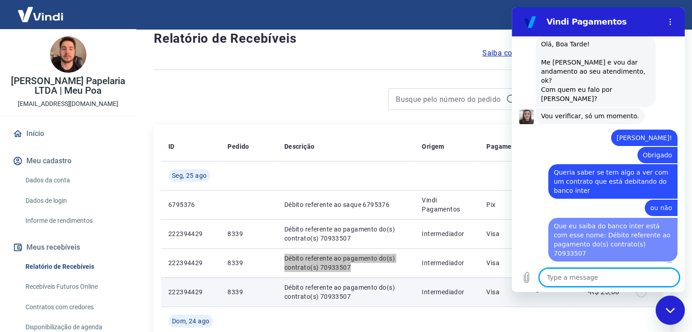
scroll to position [268, 0]
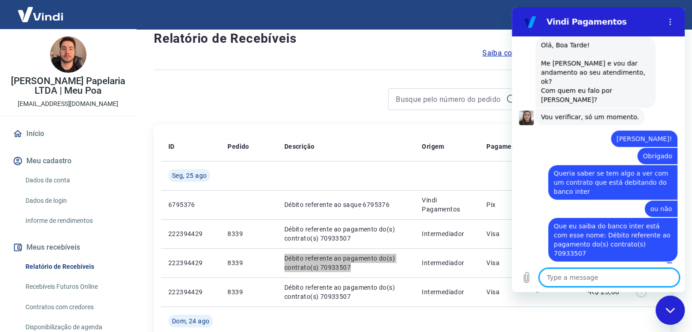
click at [663, 305] on div "Close messaging window" at bounding box center [669, 310] width 27 height 27
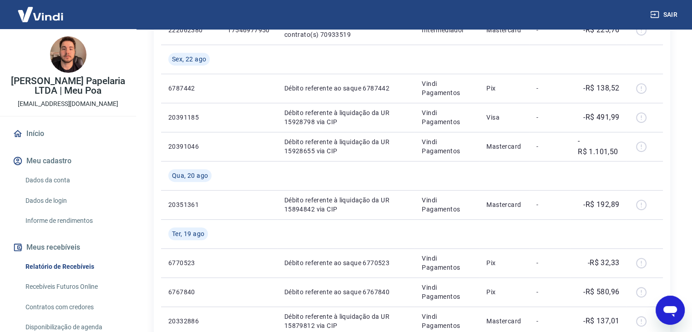
scroll to position [571, 0]
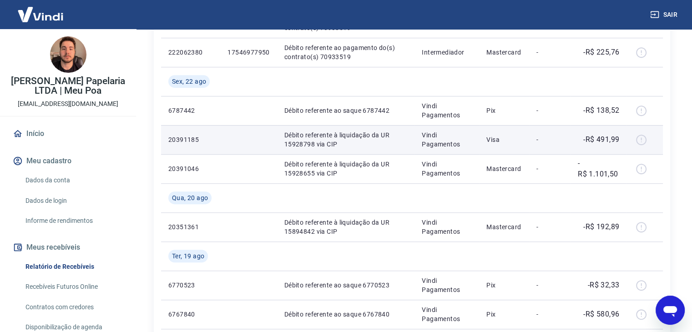
click at [640, 139] on div at bounding box center [645, 139] width 22 height 15
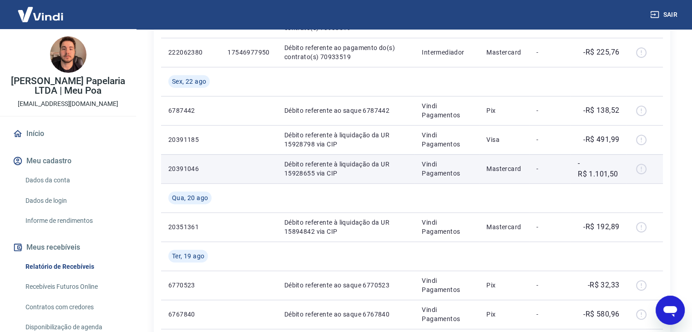
click at [296, 155] on td "Débito referente à liquidação da UR 15928655 via CIP" at bounding box center [346, 168] width 138 height 29
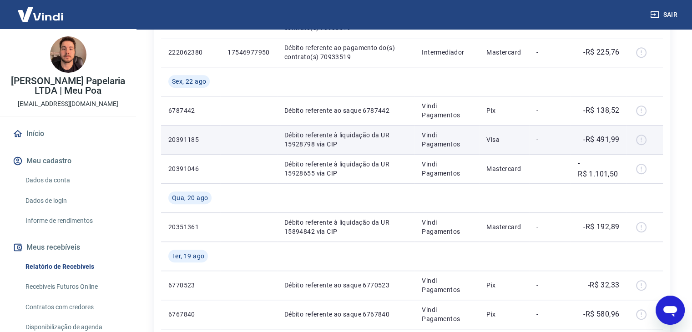
click at [309, 147] on p "Débito referente à liquidação da UR 15928798 via CIP" at bounding box center [345, 140] width 123 height 18
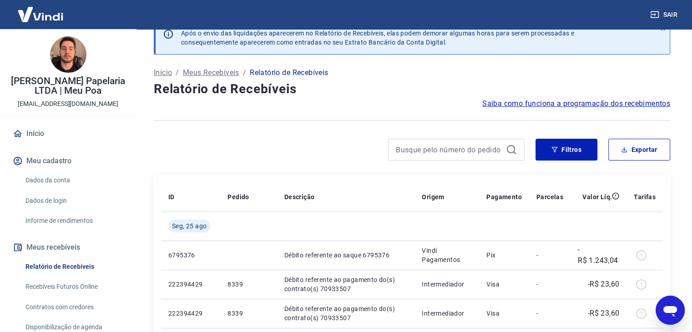
scroll to position [0, 0]
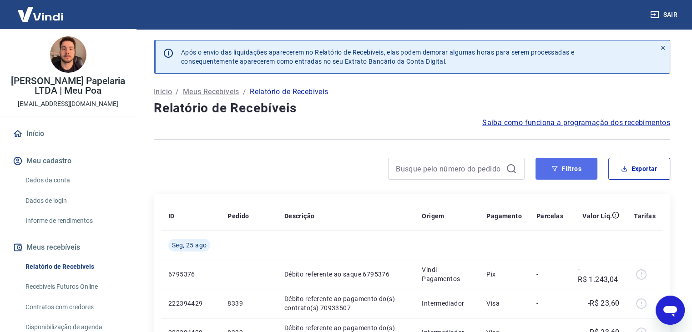
click at [579, 171] on button "Filtros" at bounding box center [566, 169] width 62 height 22
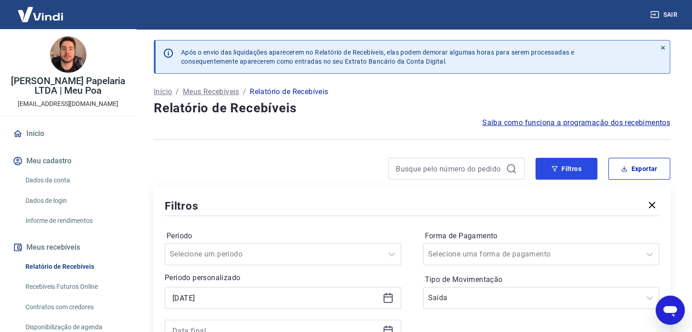
scroll to position [135, 0]
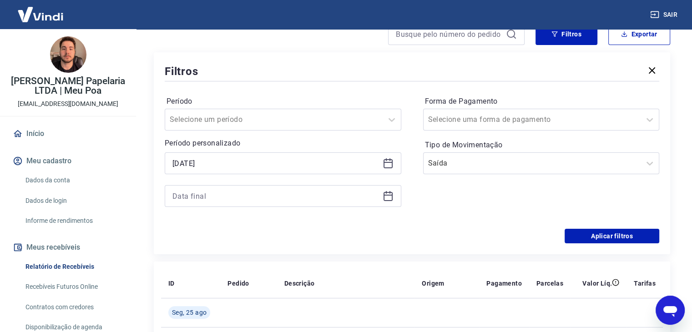
click at [388, 167] on icon at bounding box center [387, 163] width 9 height 9
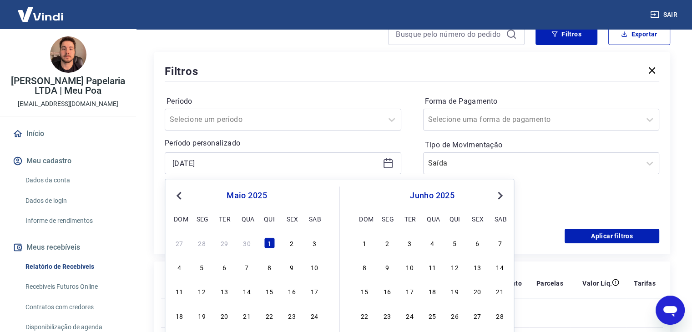
click at [171, 191] on div "Previous Month Next Month [DATE] dom seg ter qua qui sex sab 27 28 29 30 1 2 3 …" at bounding box center [339, 275] width 349 height 193
click at [176, 193] on button "Previous Month" at bounding box center [178, 195] width 11 height 11
click at [178, 200] on button "Previous Month" at bounding box center [178, 195] width 11 height 11
click at [314, 245] on div "1" at bounding box center [314, 242] width 11 height 11
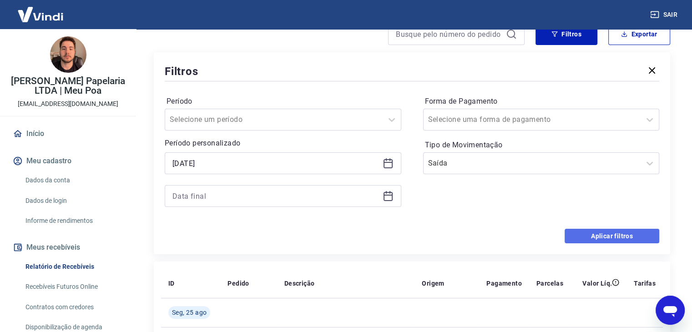
click at [593, 229] on button "Aplicar filtros" at bounding box center [611, 236] width 95 height 15
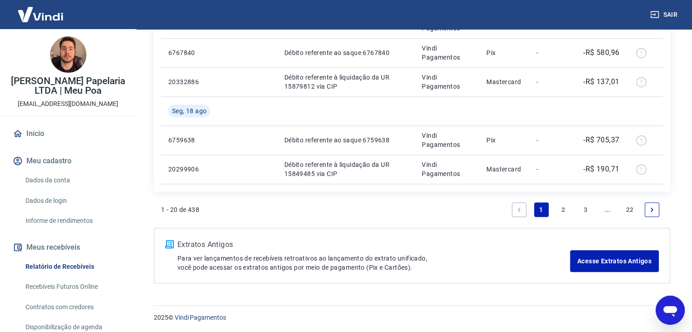
scroll to position [833, 0]
click at [626, 205] on link "22" at bounding box center [629, 209] width 15 height 15
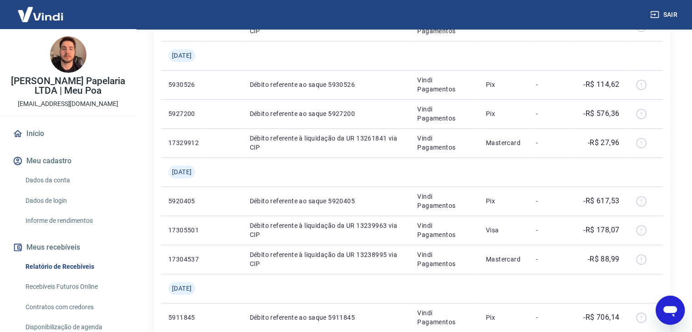
scroll to position [570, 0]
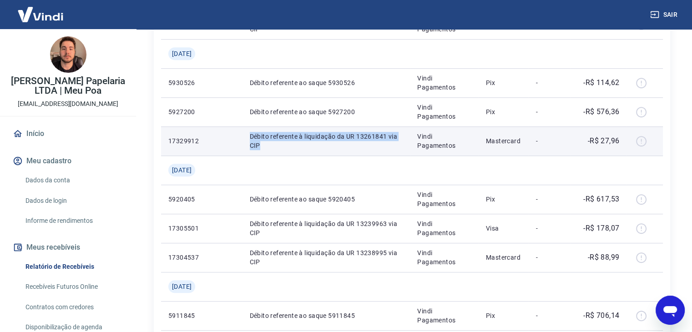
drag, startPoint x: 291, startPoint y: 145, endPoint x: 257, endPoint y: 138, distance: 34.3
click at [257, 138] on td "Débito referente à liquidação da UR 13261841 via CIP" at bounding box center [326, 140] width 168 height 29
copy p "Débito referente à liquidação da UR 13261841 via CIP"
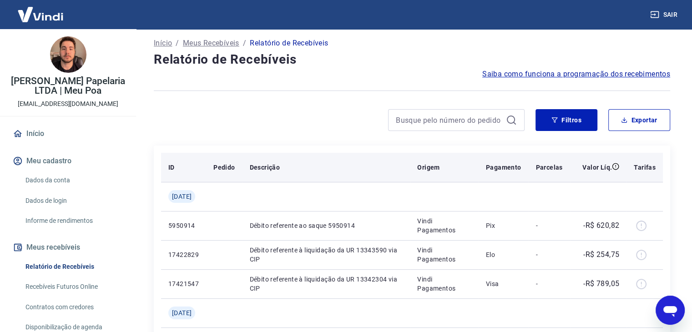
scroll to position [0, 0]
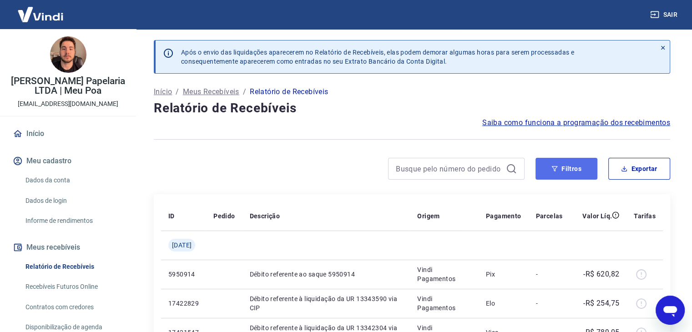
click at [559, 175] on button "Filtros" at bounding box center [566, 169] width 62 height 22
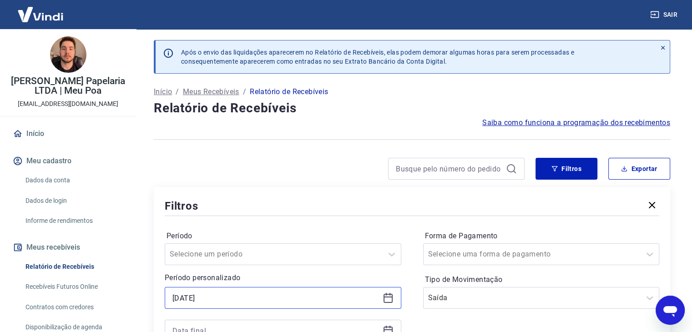
click at [221, 293] on input "[DATE]" at bounding box center [275, 298] width 206 height 14
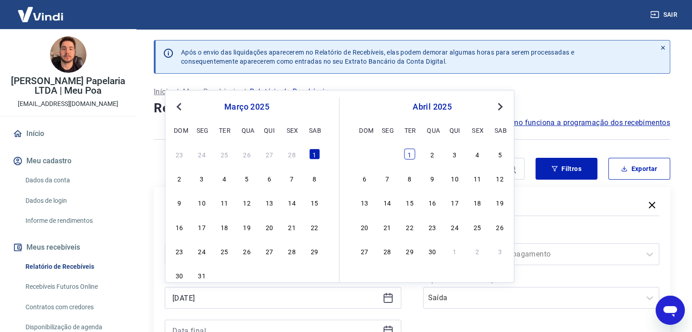
click at [410, 155] on div "1" at bounding box center [409, 154] width 11 height 11
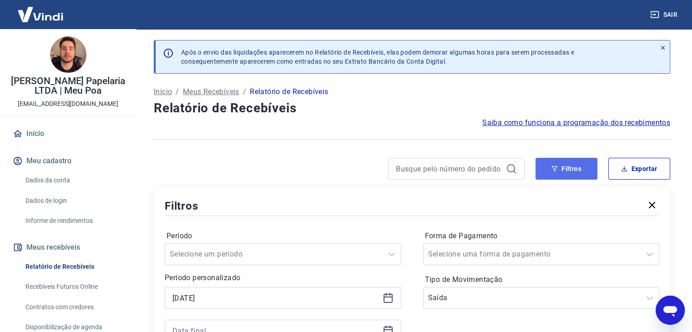
click at [543, 162] on button "Filtros" at bounding box center [566, 169] width 62 height 22
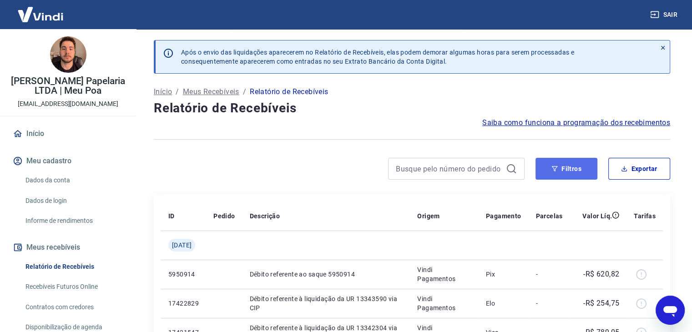
click at [571, 164] on button "Filtros" at bounding box center [566, 169] width 62 height 22
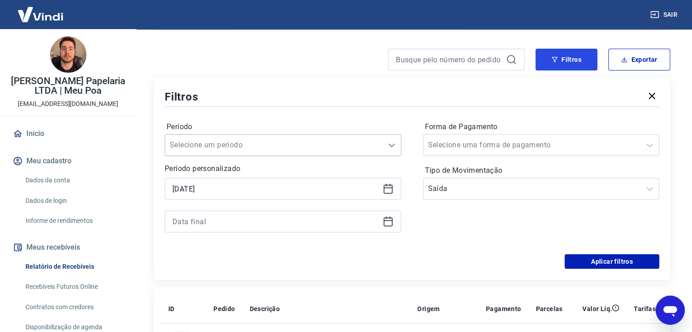
scroll to position [127, 0]
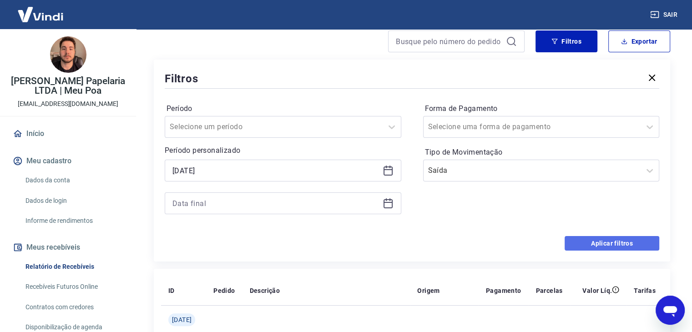
click at [591, 244] on button "Aplicar filtros" at bounding box center [611, 243] width 95 height 15
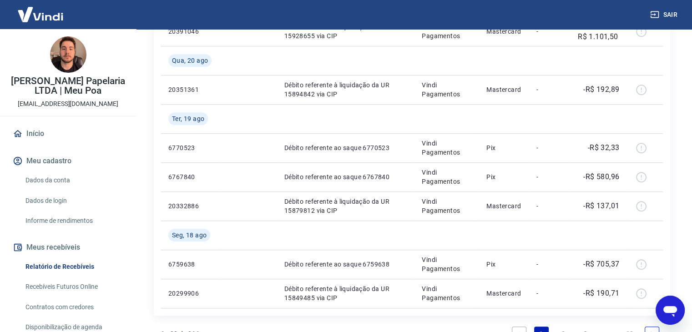
scroll to position [833, 0]
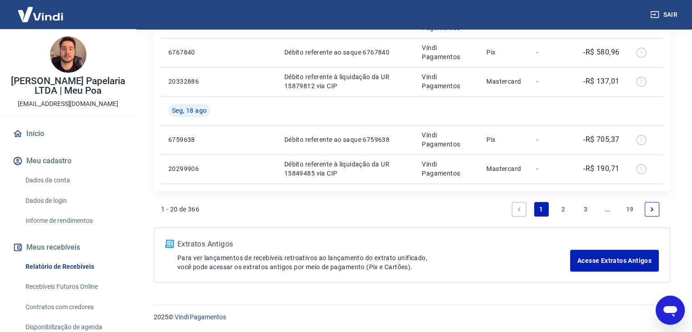
click at [629, 208] on link "19" at bounding box center [629, 209] width 15 height 15
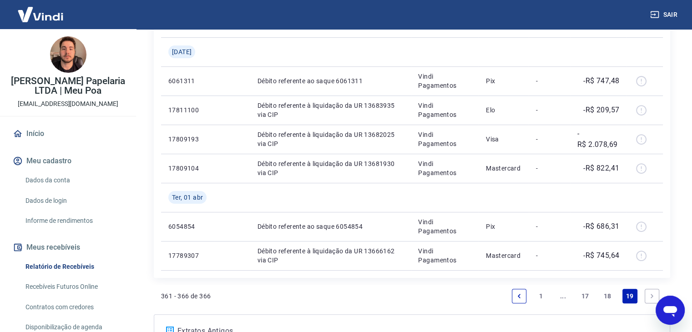
scroll to position [280, 0]
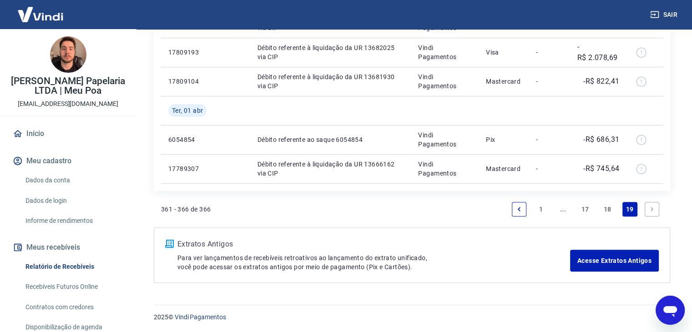
click at [584, 211] on link "17" at bounding box center [585, 209] width 15 height 15
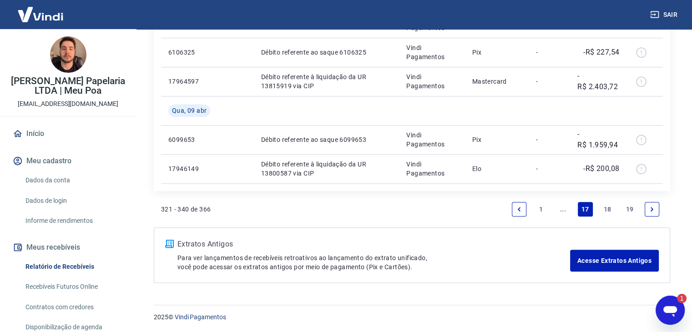
click at [559, 209] on link "..." at bounding box center [563, 209] width 15 height 15
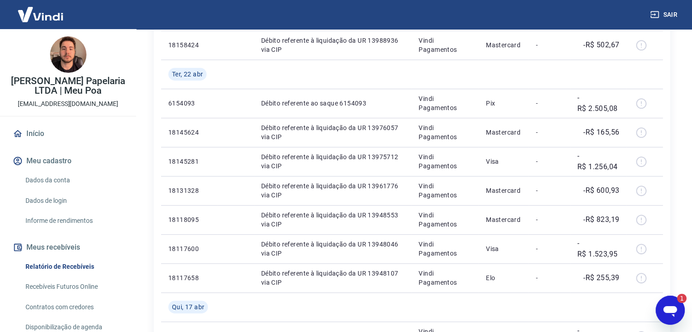
scroll to position [435, 0]
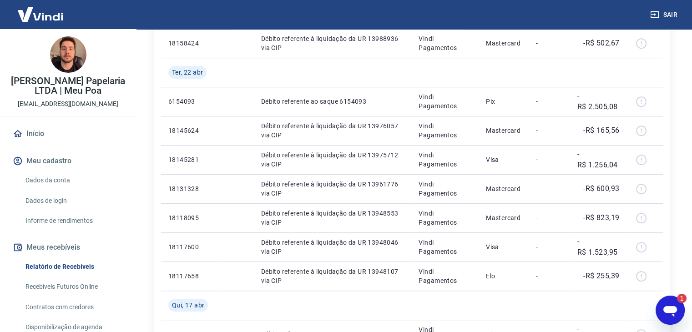
click at [657, 306] on div "Open messaging window, 1 unread message" at bounding box center [669, 310] width 27 height 27
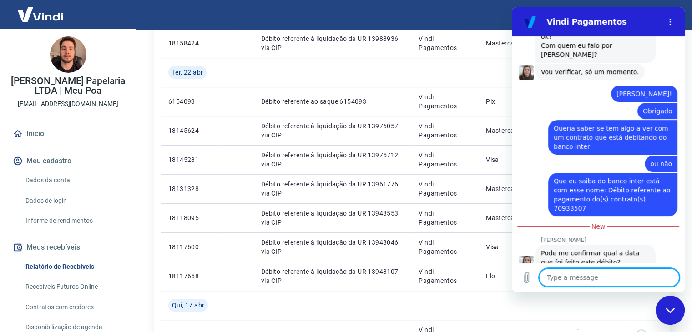
scroll to position [322, 0]
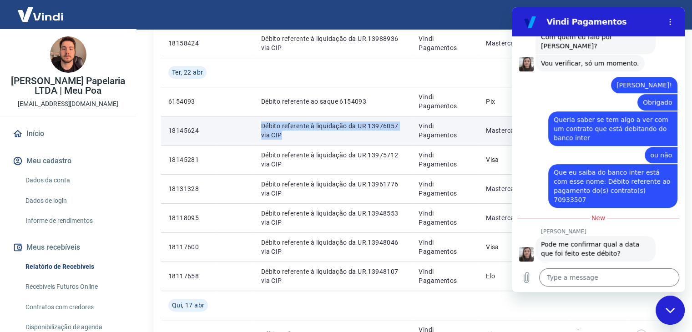
drag, startPoint x: 258, startPoint y: 123, endPoint x: 288, endPoint y: 136, distance: 32.4
click at [288, 136] on td "Débito referente à liquidação da UR 13976057 via CIP" at bounding box center [333, 130] width 158 height 29
copy p "Débito referente à liquidação da UR 13976057 via CIP"
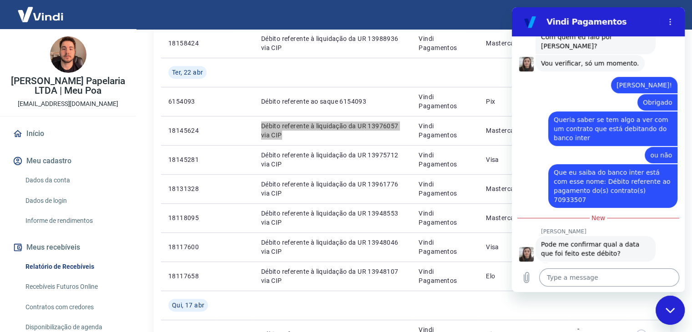
click at [573, 279] on textarea at bounding box center [609, 277] width 140 height 18
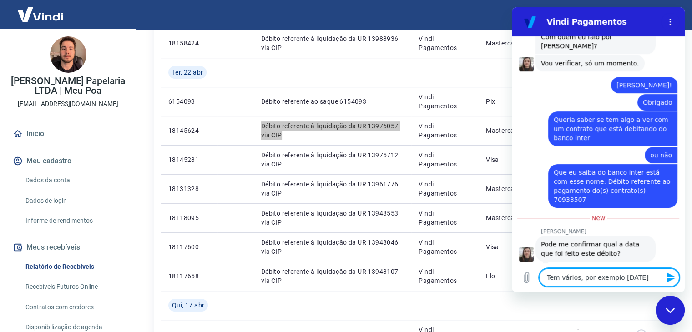
paste textarea "Débito referente à liquidação da UR 13976057 via CIP"
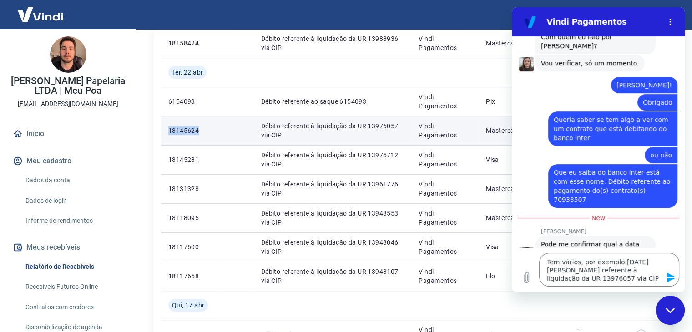
drag, startPoint x: 202, startPoint y: 133, endPoint x: 167, endPoint y: 135, distance: 35.1
click at [167, 135] on td "18145624" at bounding box center [189, 130] width 56 height 29
copy p "18145624"
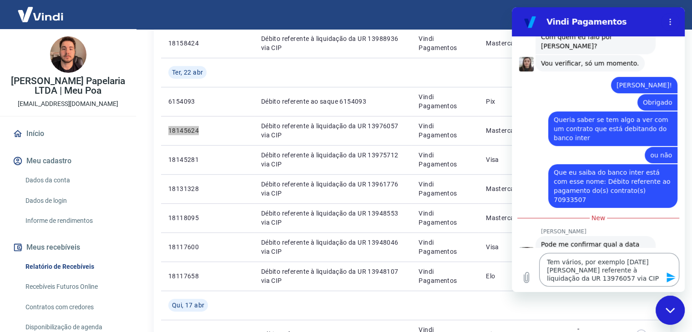
click at [638, 280] on textarea "Tem vários, por exemplo [DATE] [PERSON_NAME] referente à liquidação da UR 13976…" at bounding box center [609, 270] width 140 height 34
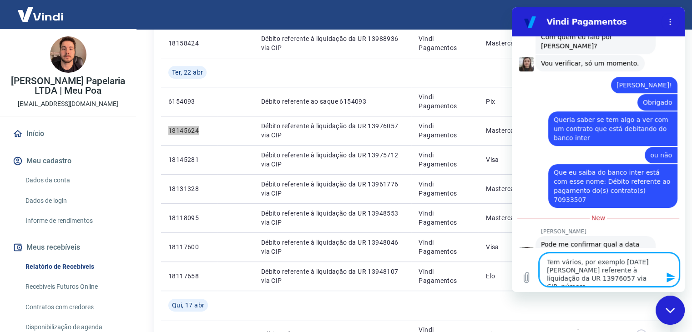
paste textarea "18145624"
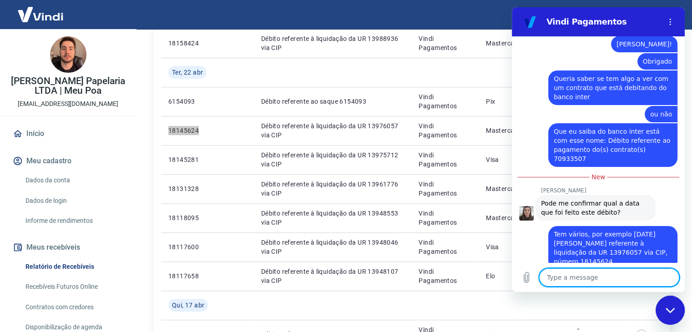
scroll to position [362, 0]
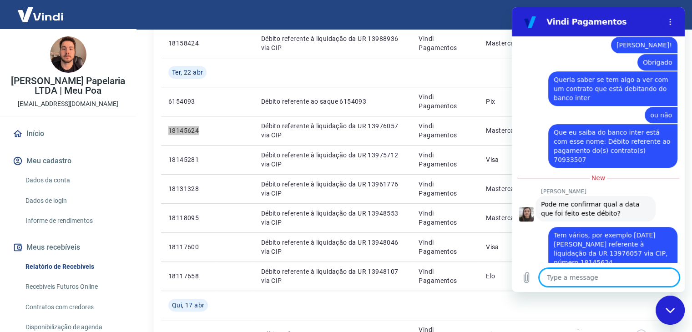
click at [679, 314] on div "Close messaging window" at bounding box center [669, 310] width 27 height 27
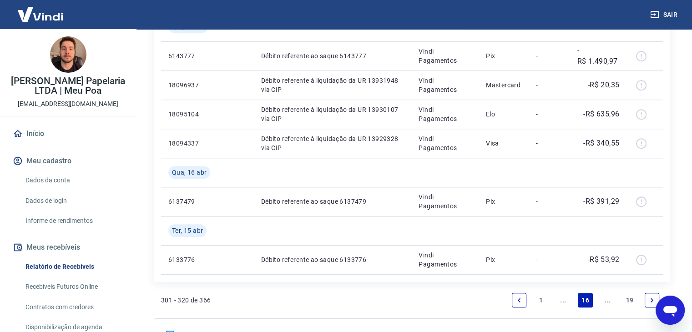
scroll to position [714, 0]
click at [562, 303] on link "..." at bounding box center [563, 299] width 15 height 15
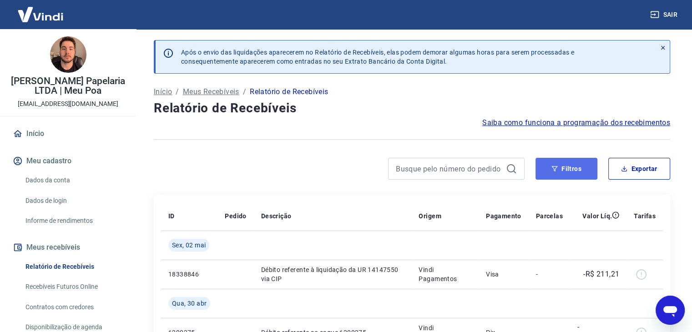
click at [546, 175] on button "Filtros" at bounding box center [566, 169] width 62 height 22
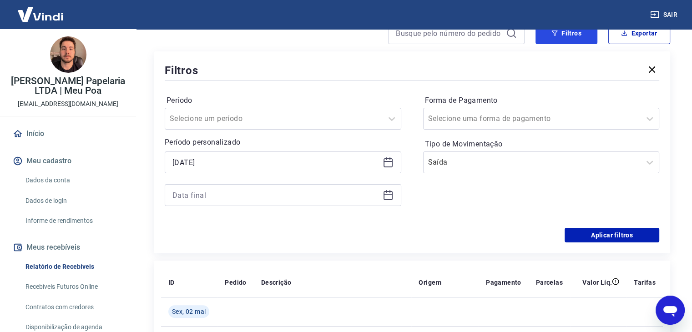
scroll to position [138, 0]
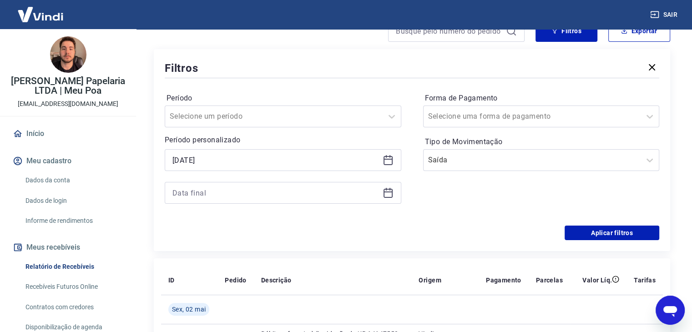
click at [388, 153] on div "[DATE]" at bounding box center [283, 160] width 237 height 22
click at [388, 155] on icon at bounding box center [387, 160] width 11 height 11
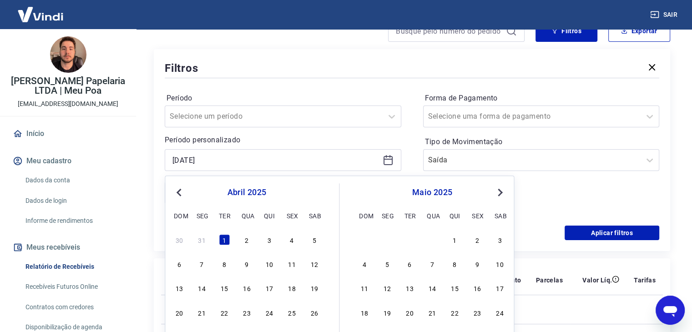
click at [499, 191] on span "Next Month" at bounding box center [499, 192] width 0 height 10
click at [221, 242] on div "1" at bounding box center [224, 239] width 11 height 11
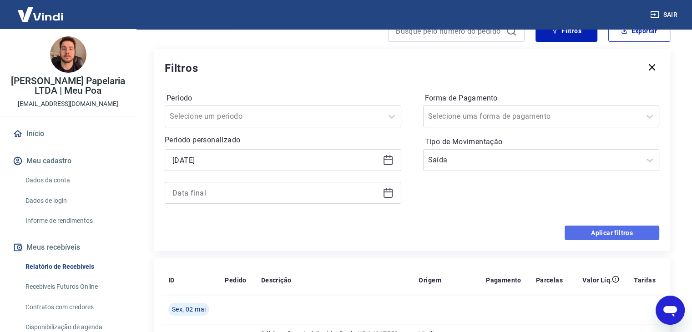
click at [596, 237] on button "Aplicar filtros" at bounding box center [611, 233] width 95 height 15
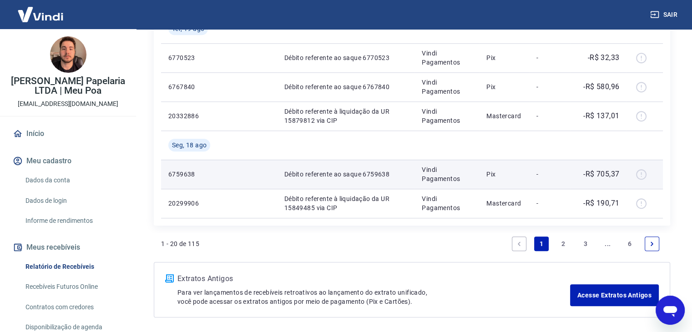
scroll to position [833, 0]
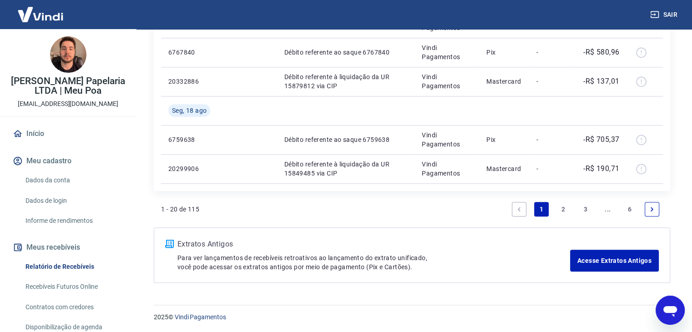
click at [628, 206] on link "6" at bounding box center [629, 209] width 15 height 15
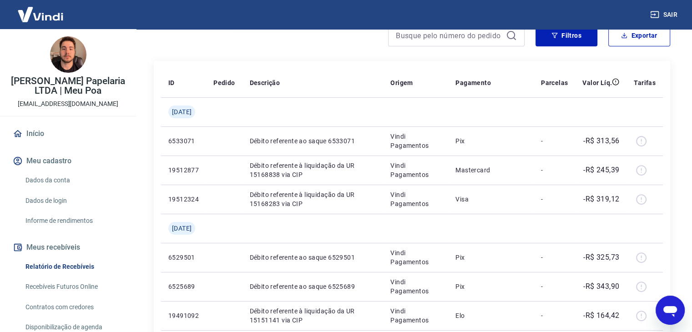
scroll to position [157, 0]
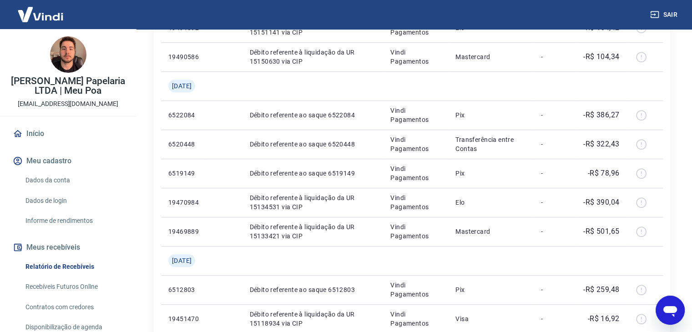
scroll to position [600, 0]
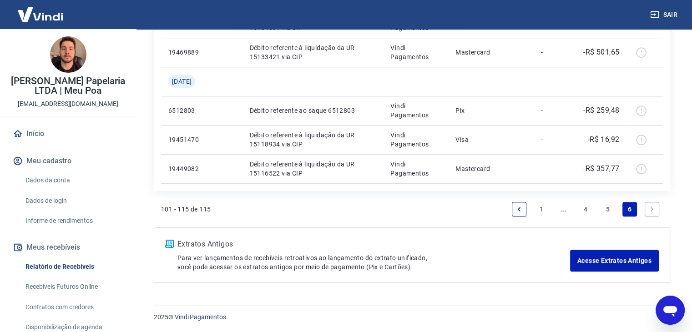
click at [536, 208] on link "1" at bounding box center [541, 209] width 15 height 15
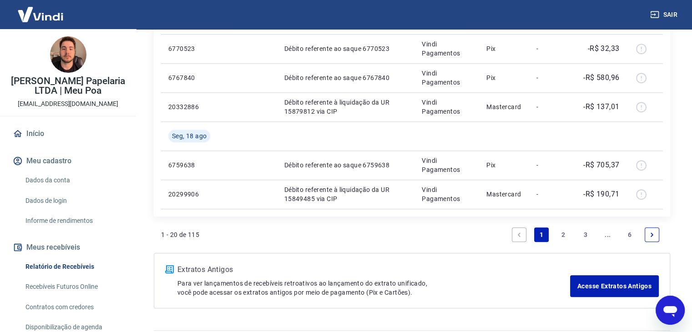
scroll to position [833, 0]
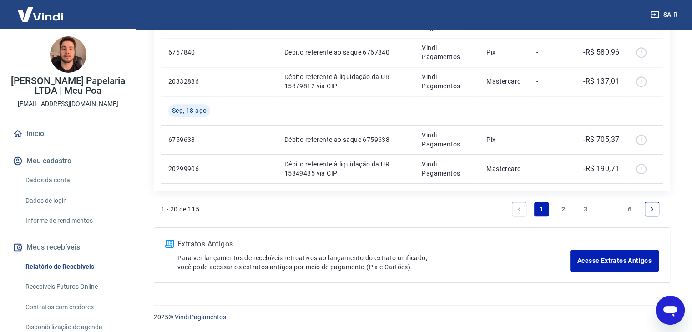
click at [584, 209] on link "3" at bounding box center [585, 209] width 15 height 15
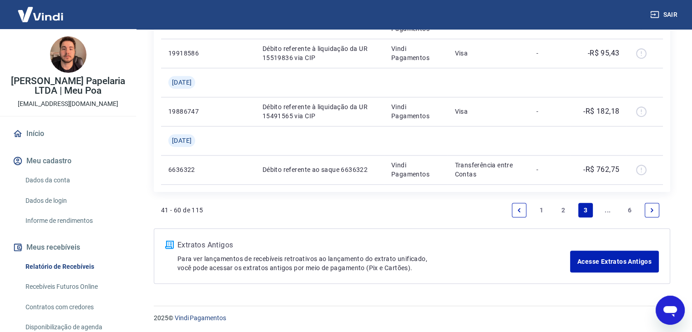
scroll to position [891, 0]
click at [565, 208] on link "2" at bounding box center [563, 209] width 15 height 15
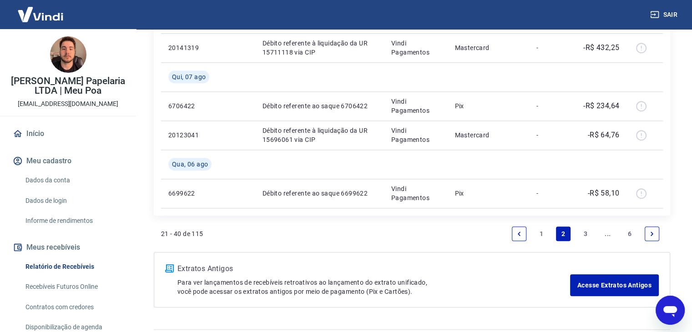
scroll to position [847, 0]
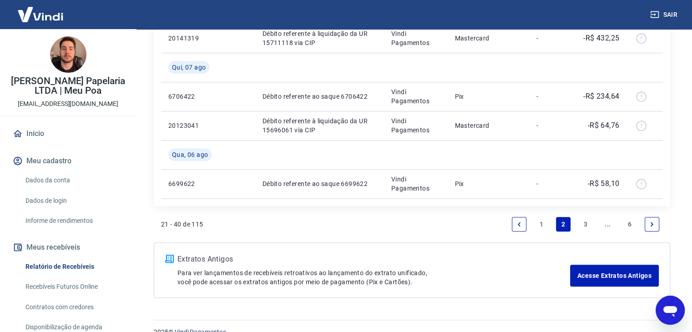
click at [535, 226] on link "1" at bounding box center [541, 224] width 15 height 15
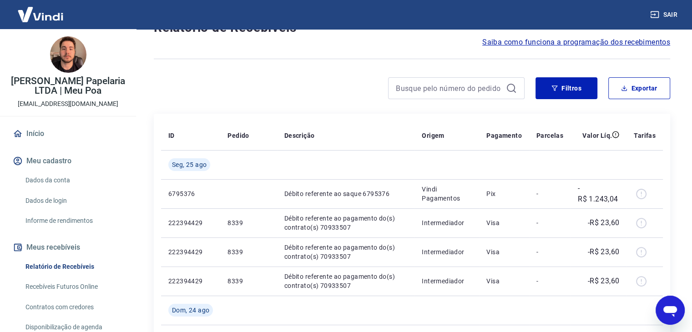
scroll to position [66, 0]
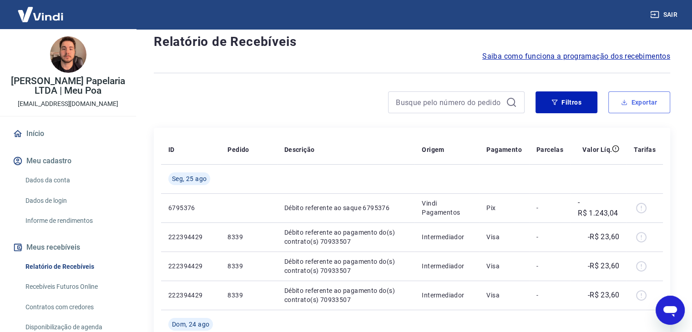
click at [630, 108] on button "Exportar" at bounding box center [639, 102] width 62 height 22
type input "[DATE]"
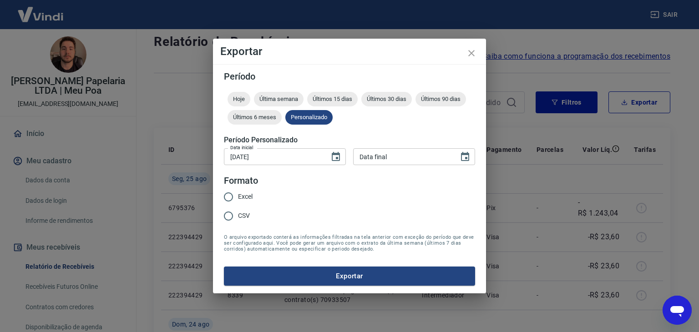
click at [245, 197] on span "Excel" at bounding box center [245, 197] width 15 height 10
click at [238, 197] on input "Excel" at bounding box center [228, 196] width 19 height 19
radio input "true"
click at [330, 155] on icon "Choose date, selected date is 1 de jul de 2025" at bounding box center [335, 156] width 11 height 11
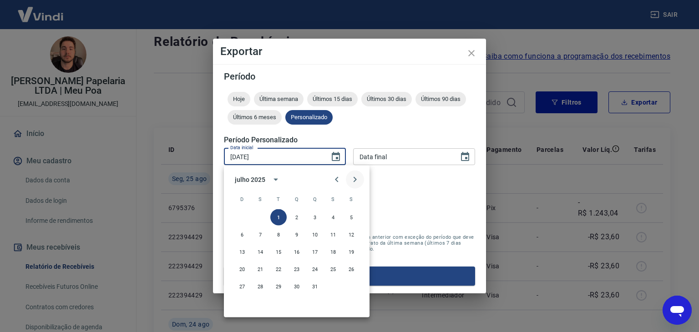
click at [353, 178] on icon "Next month" at bounding box center [354, 179] width 11 height 11
click at [331, 274] on button "22" at bounding box center [333, 269] width 16 height 16
type input "22/08/2025"
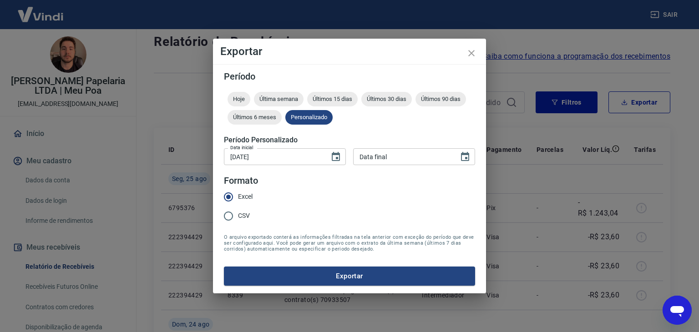
type input "DD/MM/YYYY"
click at [408, 155] on input "DD/MM/YYYY" at bounding box center [402, 156] width 99 height 17
click at [464, 160] on icon "Choose date" at bounding box center [465, 156] width 8 height 9
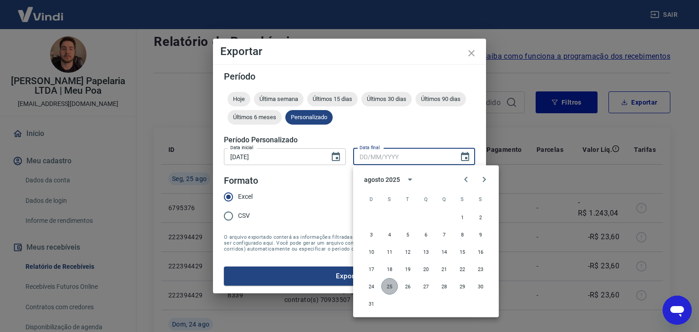
click at [384, 287] on button "25" at bounding box center [389, 286] width 16 height 16
type input "25/08/2025"
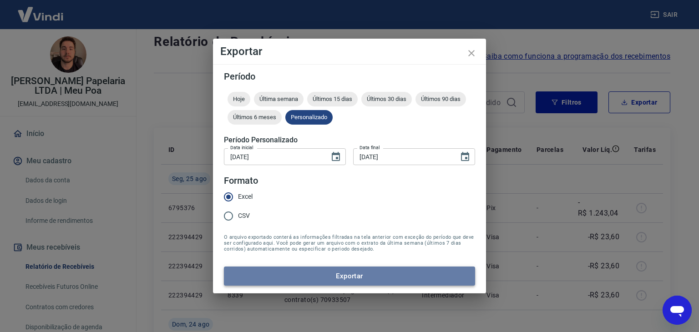
click at [366, 281] on button "Exportar" at bounding box center [349, 276] width 251 height 19
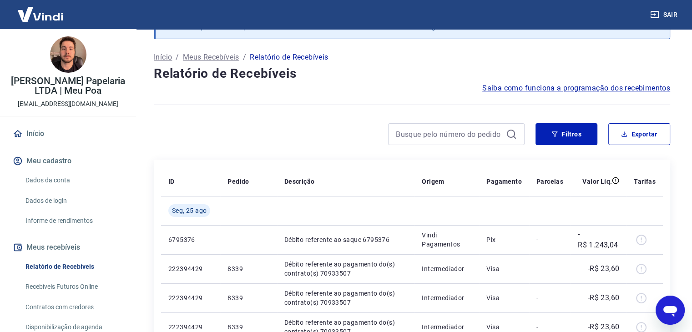
scroll to position [33, 0]
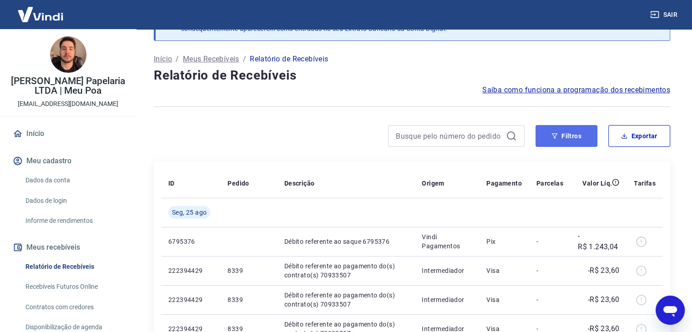
click at [572, 125] on button "Filtros" at bounding box center [566, 136] width 62 height 22
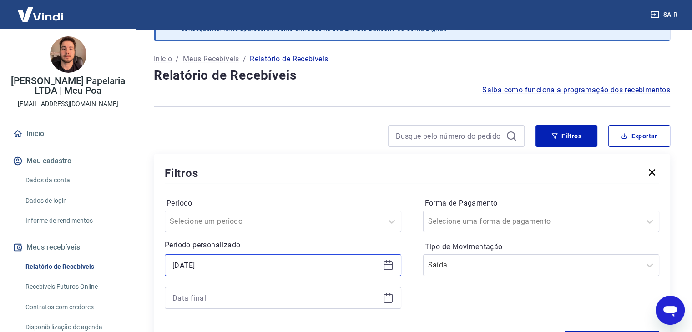
click at [301, 268] on input "[DATE]" at bounding box center [275, 265] width 206 height 14
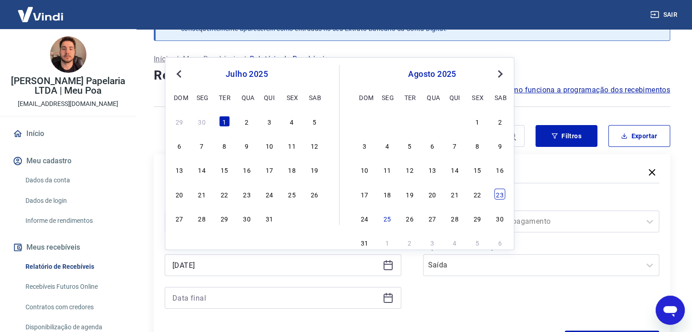
click at [494, 197] on div "17 18 19 20 21 22 23" at bounding box center [432, 193] width 149 height 13
click at [497, 193] on div "23" at bounding box center [499, 193] width 11 height 11
click at [497, 193] on div "Período Selecione um período Período personalizado 01/07/2025 Previous Month Ne…" at bounding box center [412, 258] width 494 height 146
type input "23/08/2025"
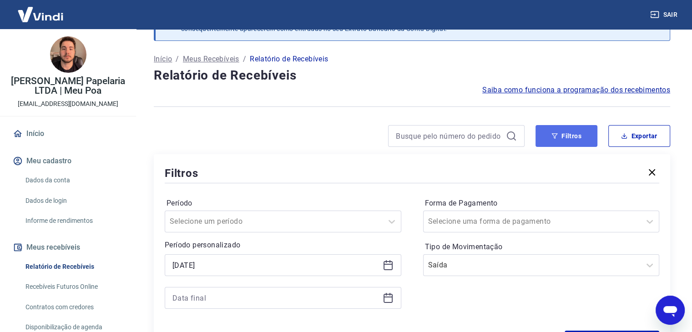
click at [578, 128] on button "Filtros" at bounding box center [566, 136] width 62 height 22
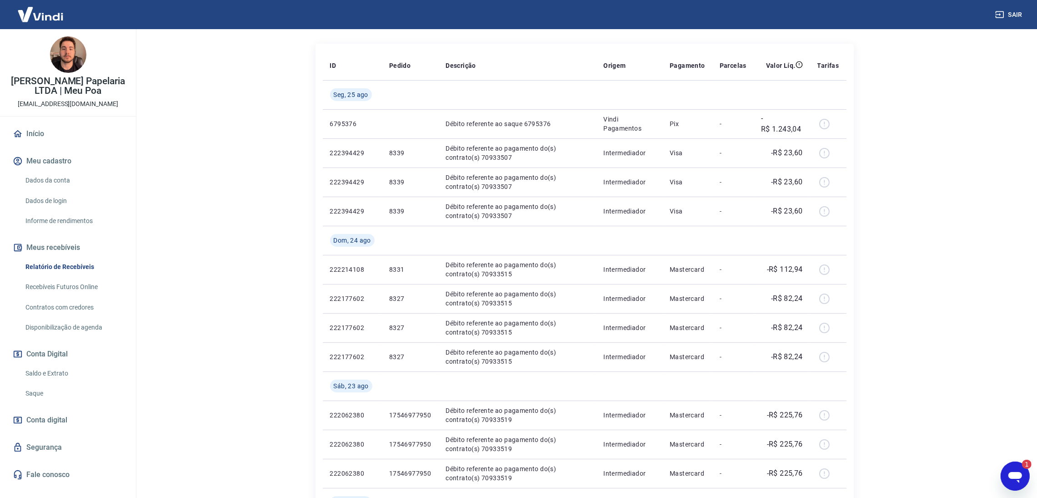
scroll to position [0, 0]
click at [691, 332] on icon "Open messaging window, 1 unread message" at bounding box center [1015, 476] width 14 height 11
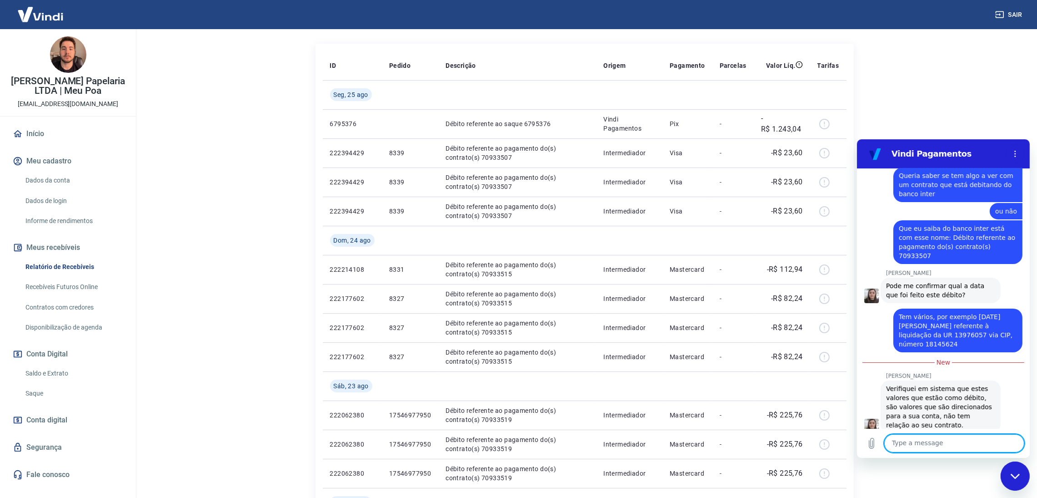
click at [691, 332] on textarea at bounding box center [954, 442] width 140 height 18
type textarea "ah os"
type textarea "oks"
type textarea "muito obg"
